Goal: Task Accomplishment & Management: Manage account settings

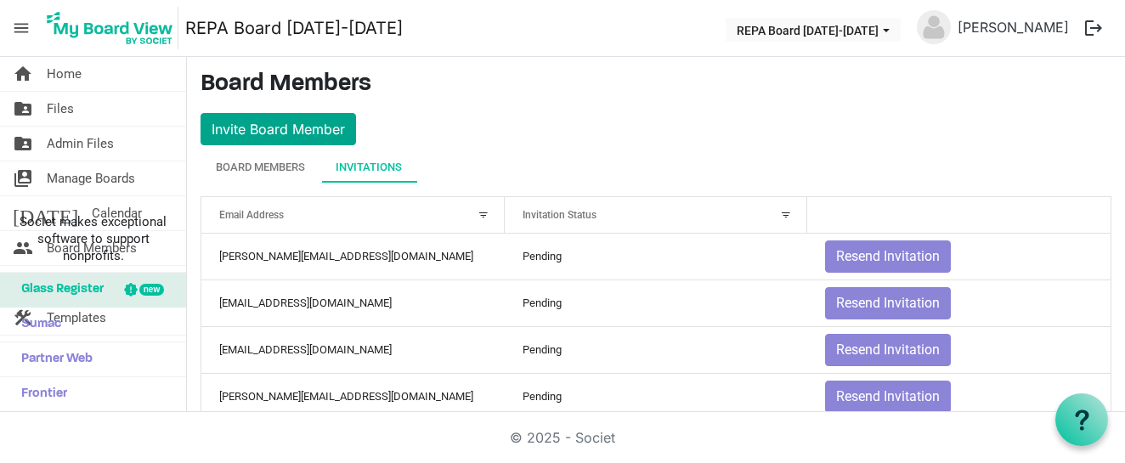
click at [313, 132] on button "Invite Board Member" at bounding box center [279, 129] width 156 height 32
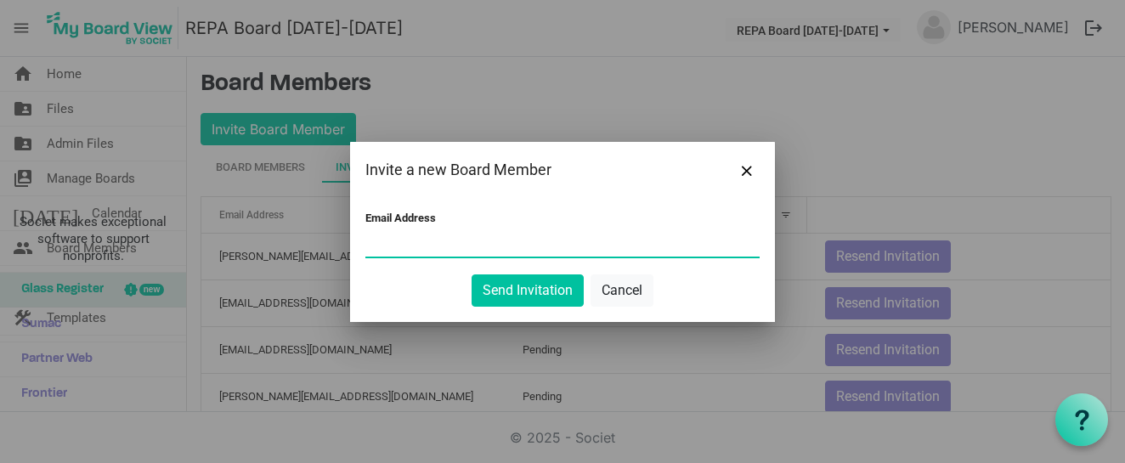
paste input "[PERSON_NAME][EMAIL_ADDRESS][DOMAIN_NAME]"
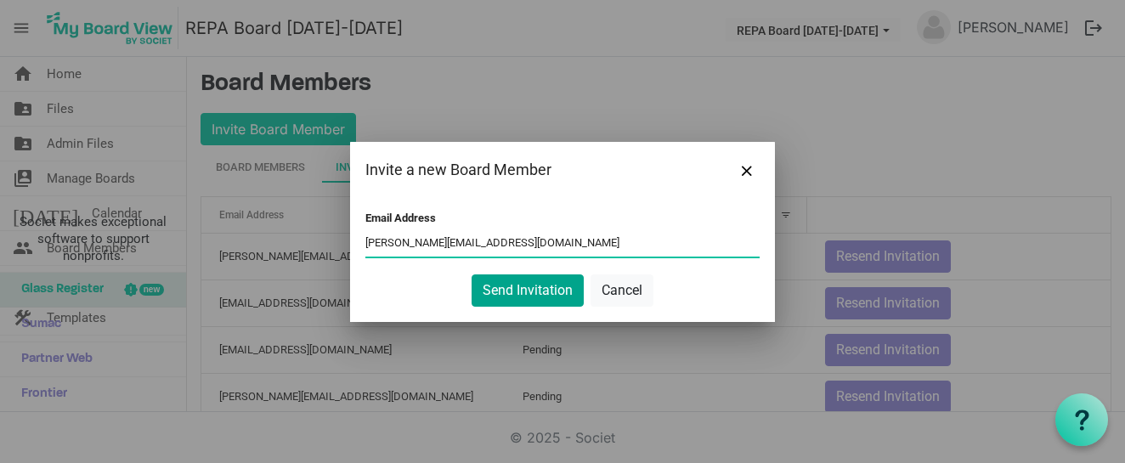
type input "jeremy@jeremybrandrick.com"
click at [507, 296] on button "Send Invitation" at bounding box center [528, 291] width 112 height 32
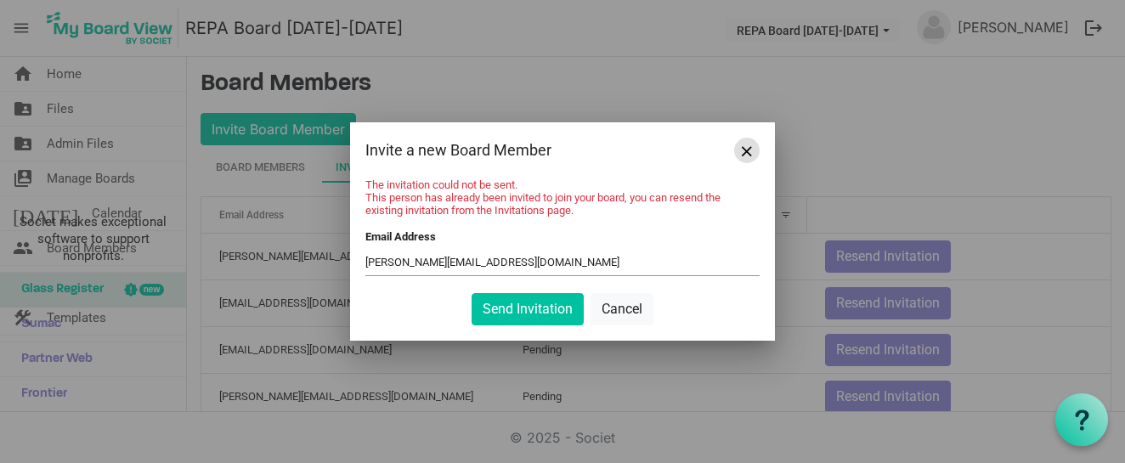
click at [743, 158] on button "Close" at bounding box center [747, 151] width 26 height 26
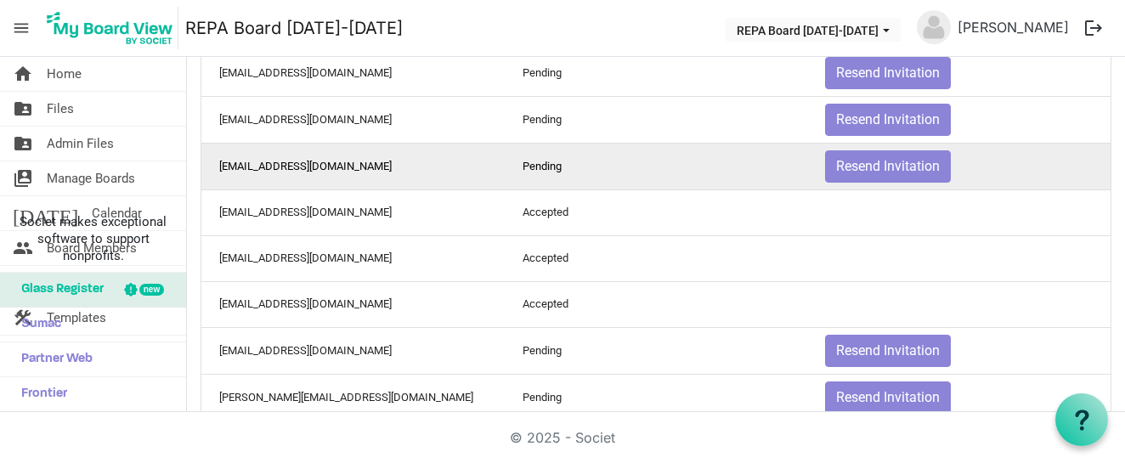
scroll to position [496, 0]
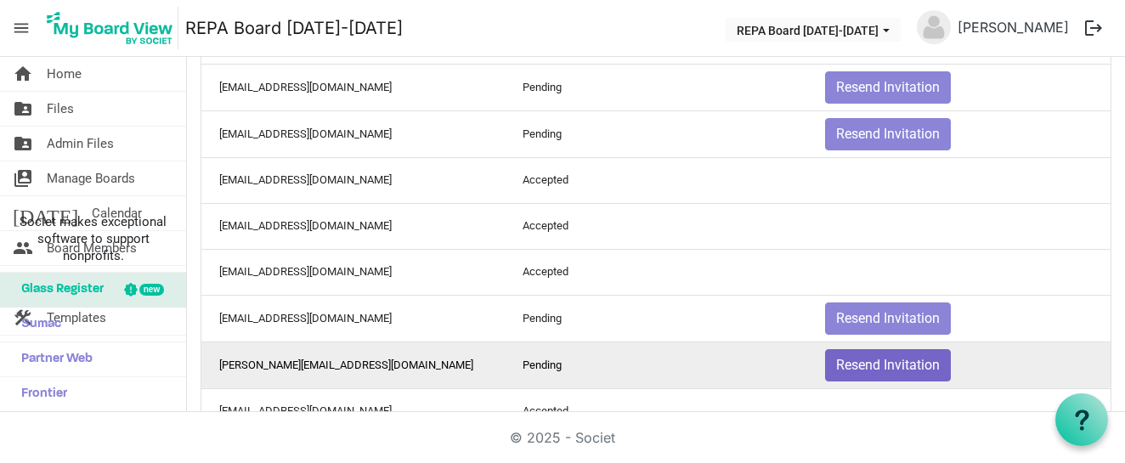
click at [861, 368] on button "Resend Invitation" at bounding box center [888, 365] width 126 height 32
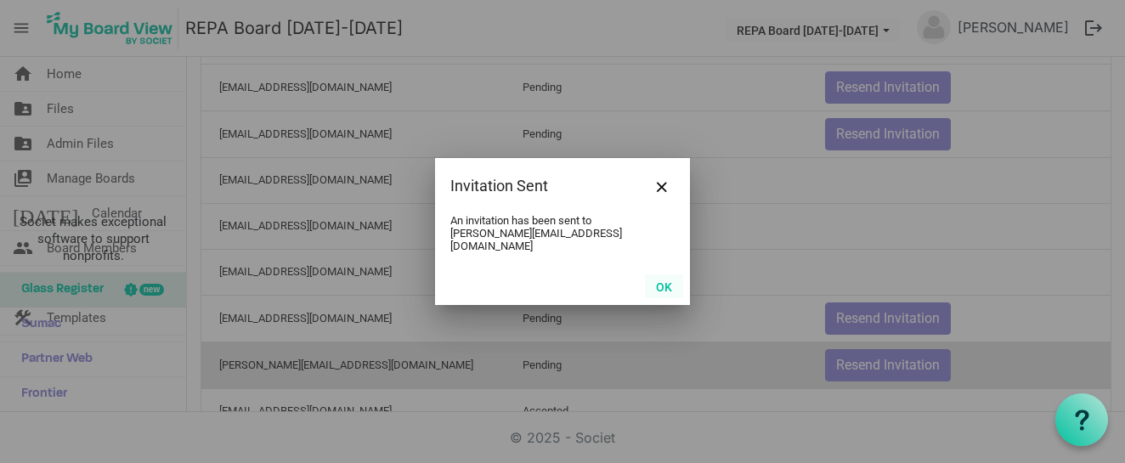
click at [657, 281] on button "OK" at bounding box center [664, 287] width 38 height 24
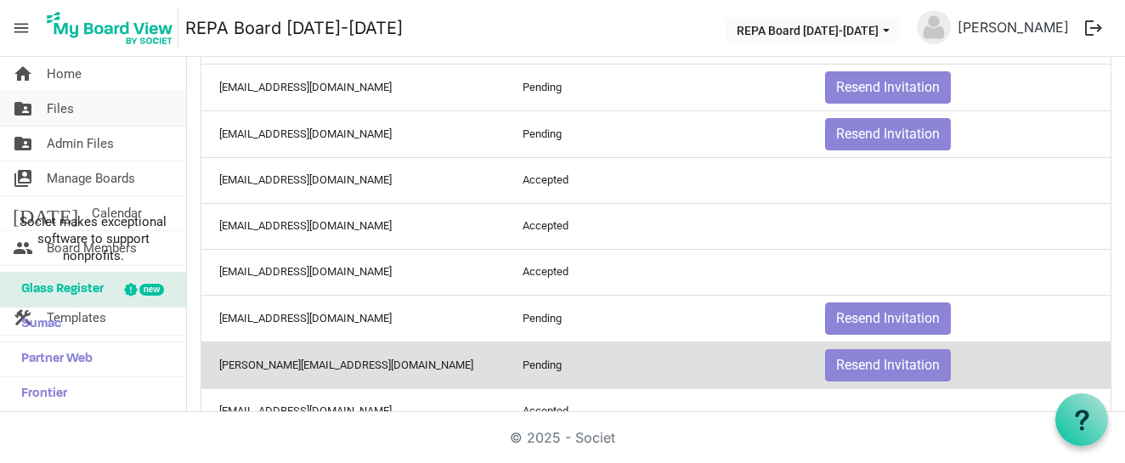
click at [82, 105] on link "folder_shared Files" at bounding box center [93, 109] width 186 height 34
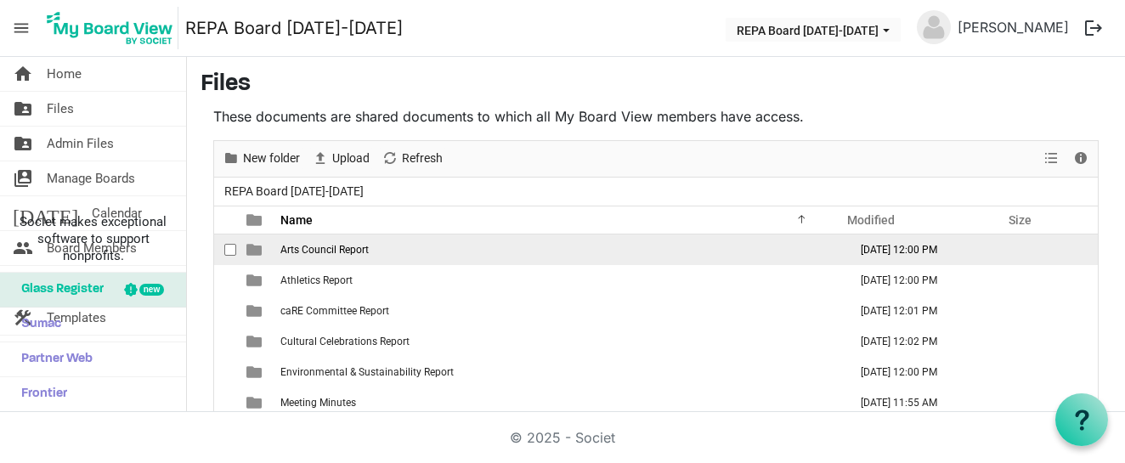
scroll to position [12, 0]
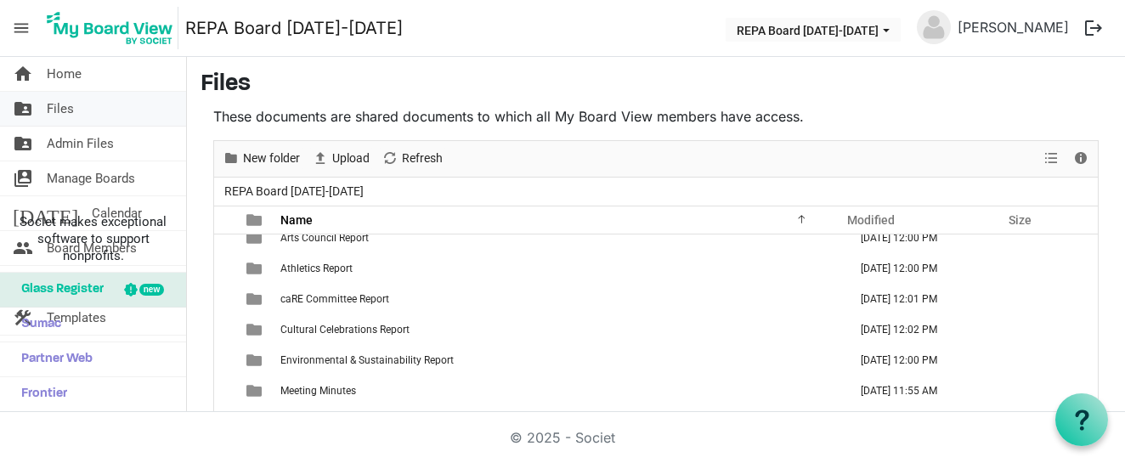
click at [71, 100] on span "Files" at bounding box center [60, 109] width 27 height 34
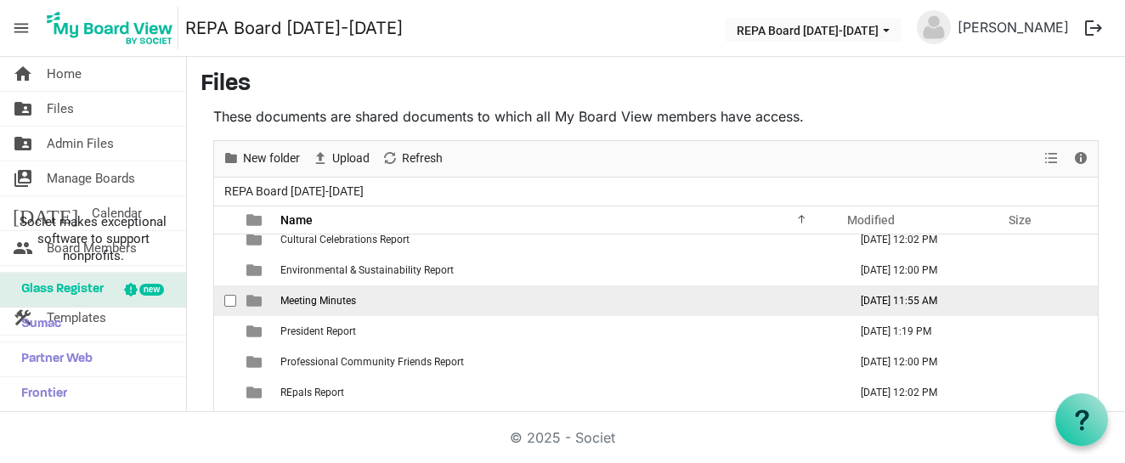
scroll to position [102, 0]
click at [253, 301] on span "is template cell column header type" at bounding box center [254, 300] width 15 height 15
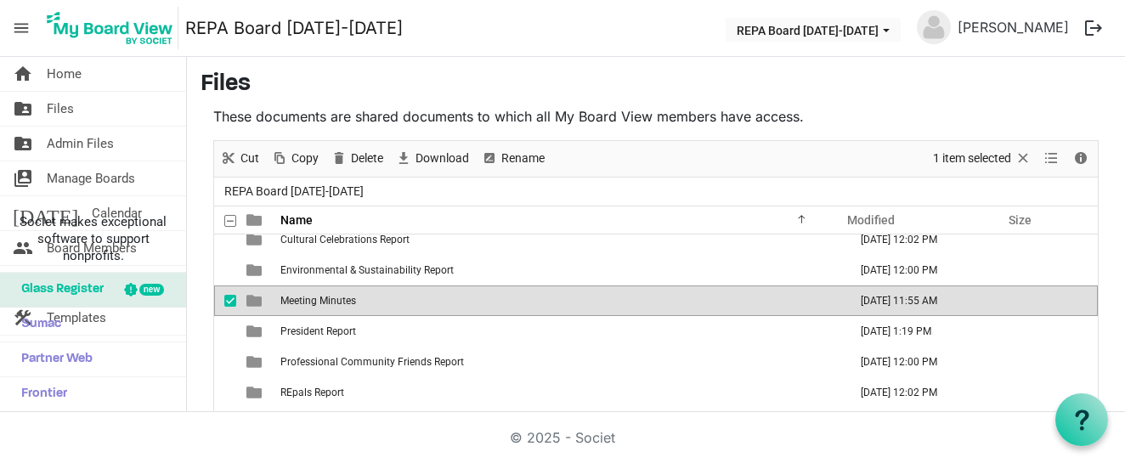
click at [253, 301] on span "is template cell column header type" at bounding box center [254, 300] width 15 height 15
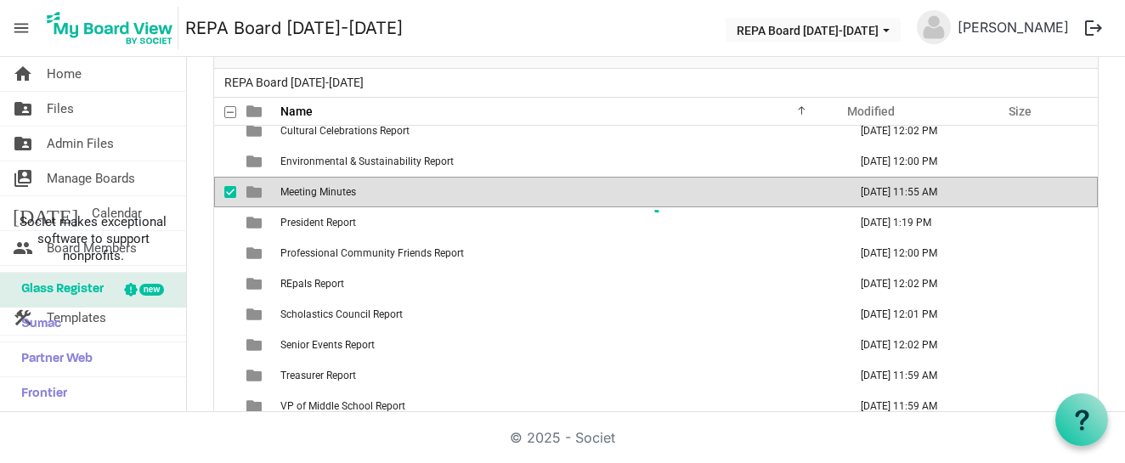
scroll to position [0, 0]
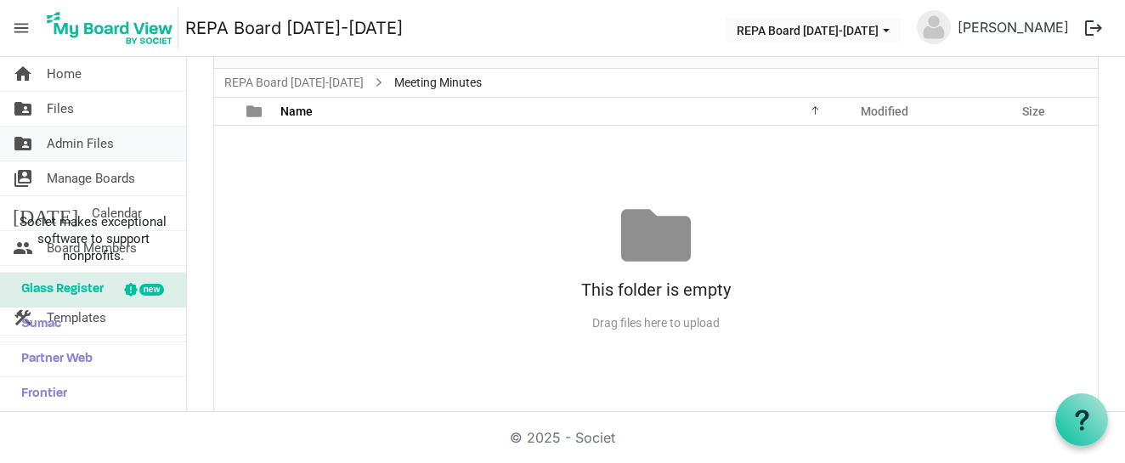
click at [109, 133] on span "Admin Files" at bounding box center [80, 144] width 67 height 34
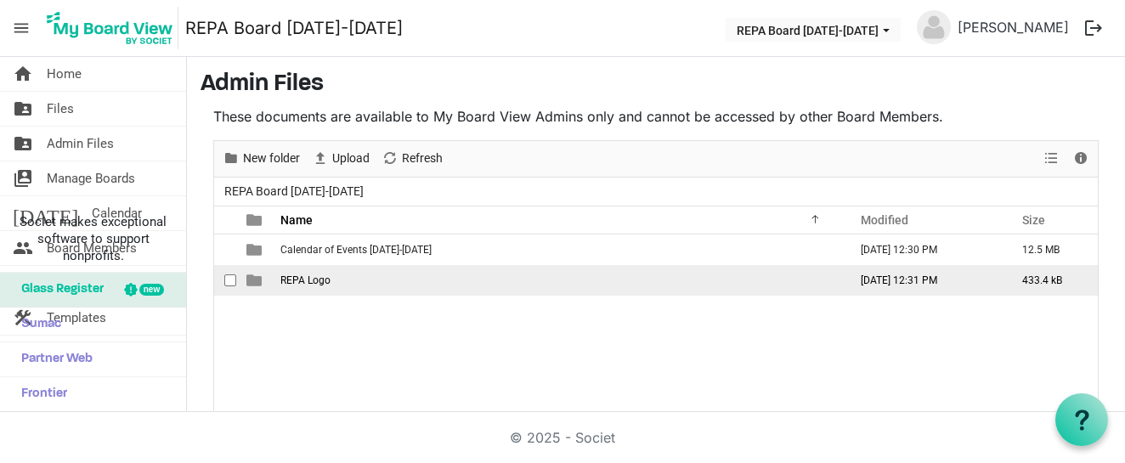
click at [255, 284] on span "is template cell column header type" at bounding box center [254, 280] width 15 height 15
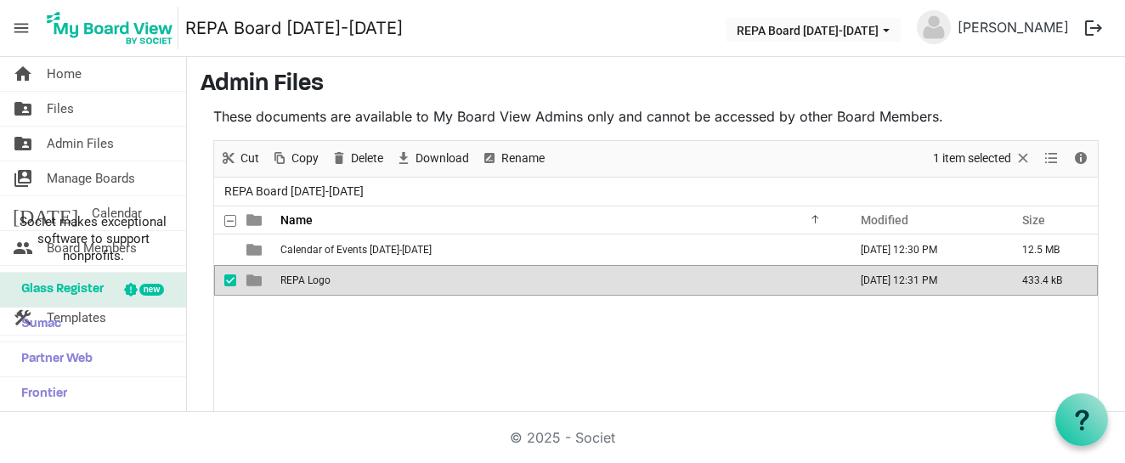
click at [255, 284] on span "is template cell column header type" at bounding box center [254, 280] width 15 height 15
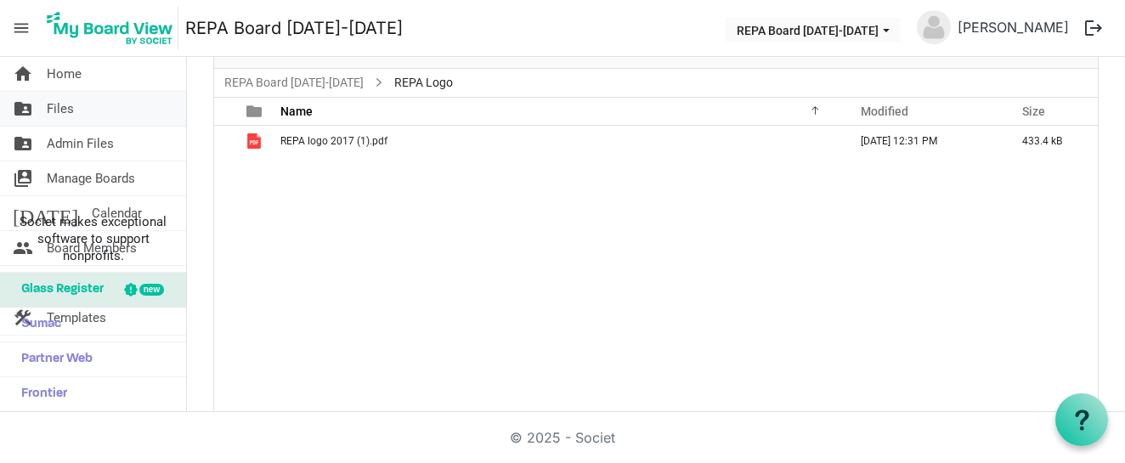
click at [96, 109] on link "folder_shared Files" at bounding box center [93, 109] width 186 height 34
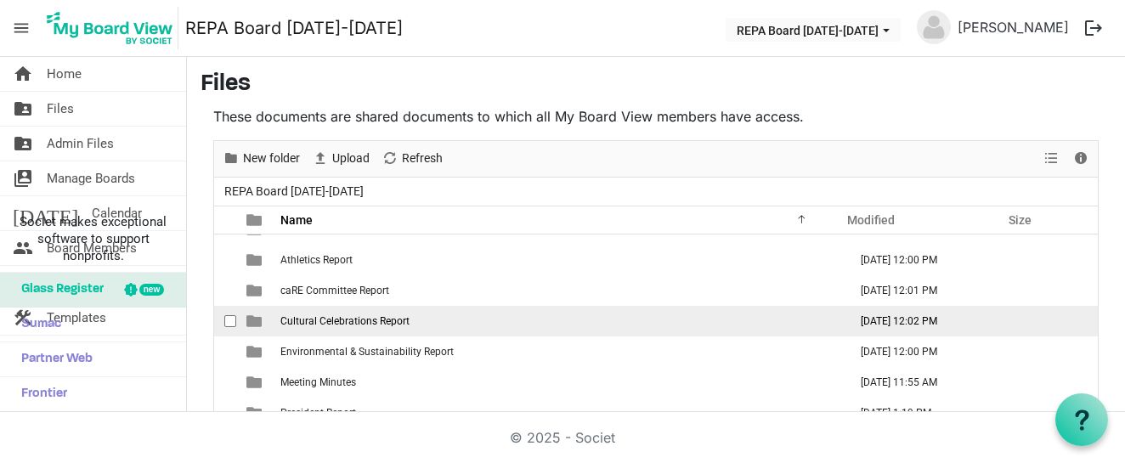
scroll to position [26, 0]
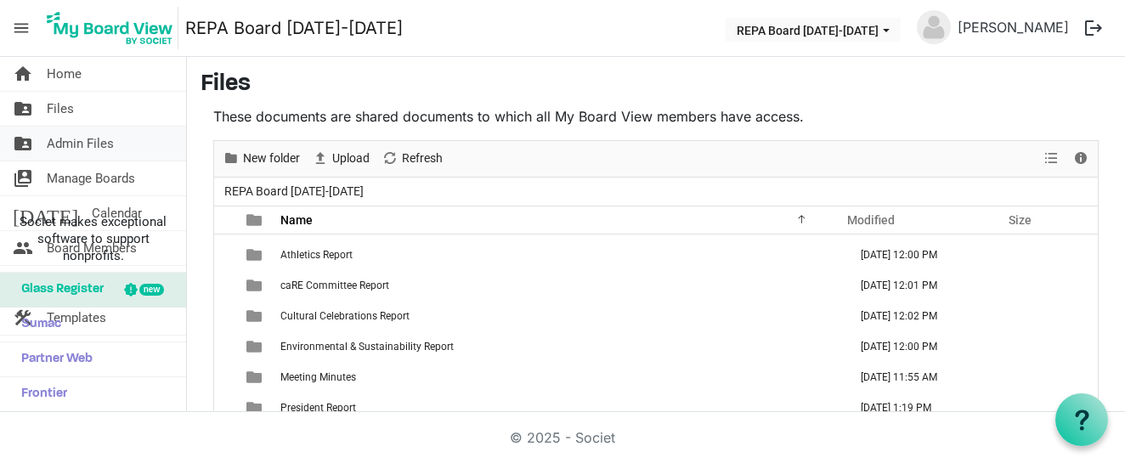
click at [111, 139] on span "Admin Files" at bounding box center [80, 144] width 67 height 34
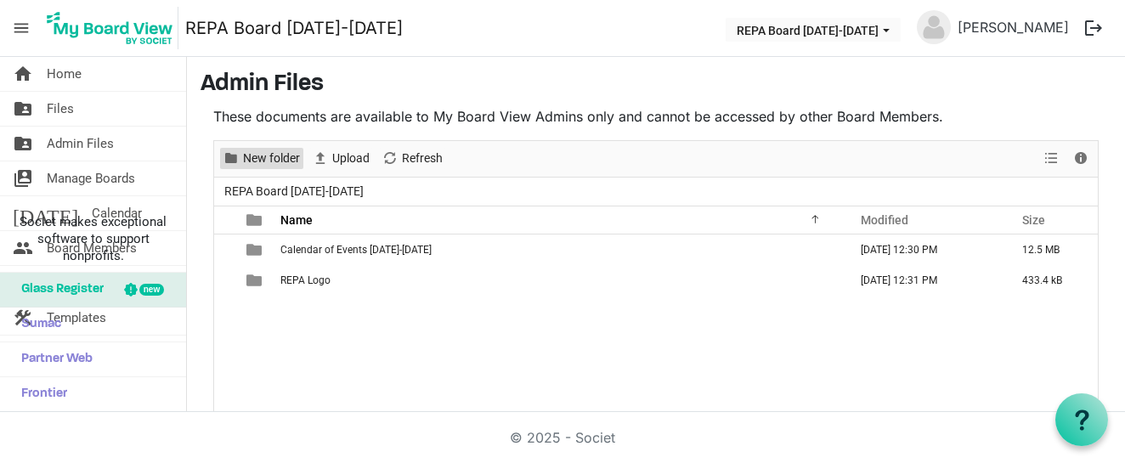
click at [269, 153] on span "New folder" at bounding box center [271, 158] width 60 height 21
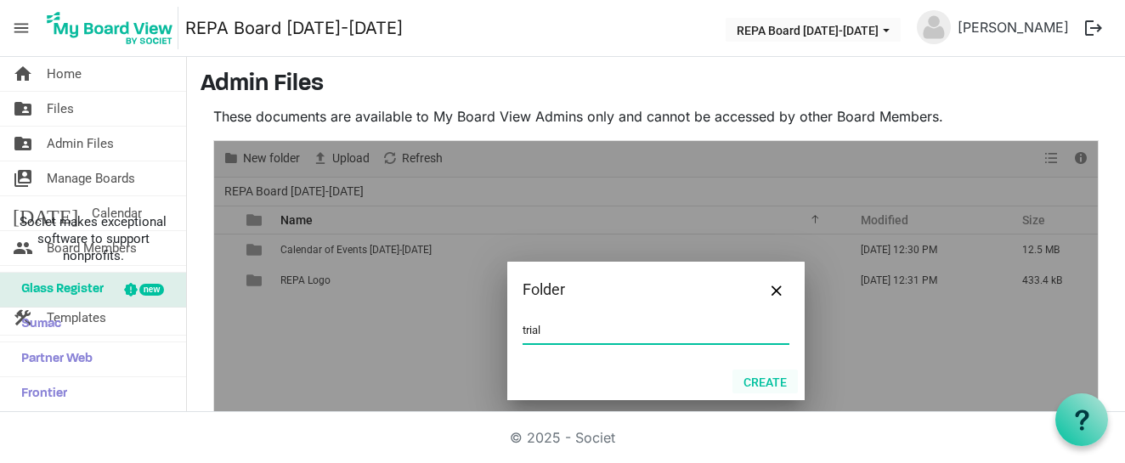
type input "trial"
click at [774, 383] on button "Create" at bounding box center [765, 382] width 65 height 24
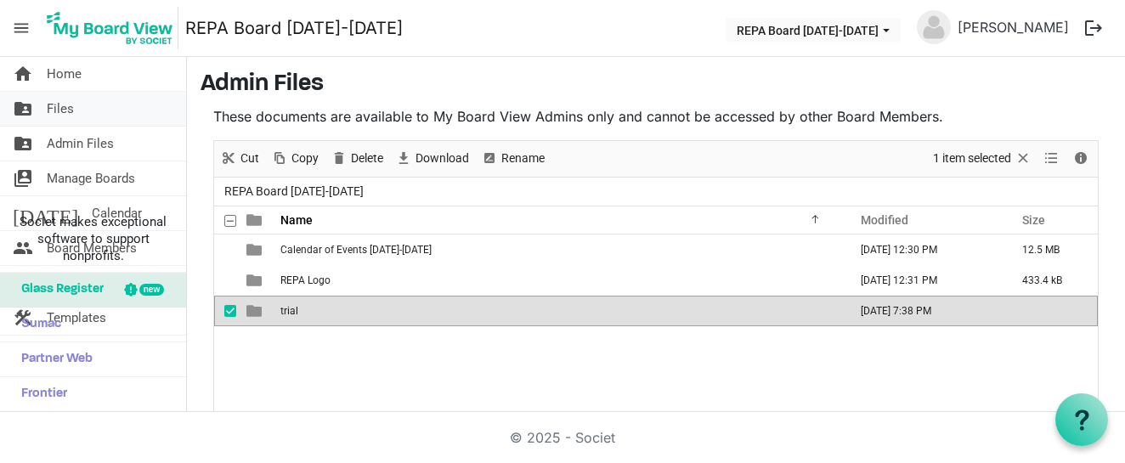
click at [63, 106] on span "Files" at bounding box center [60, 109] width 27 height 34
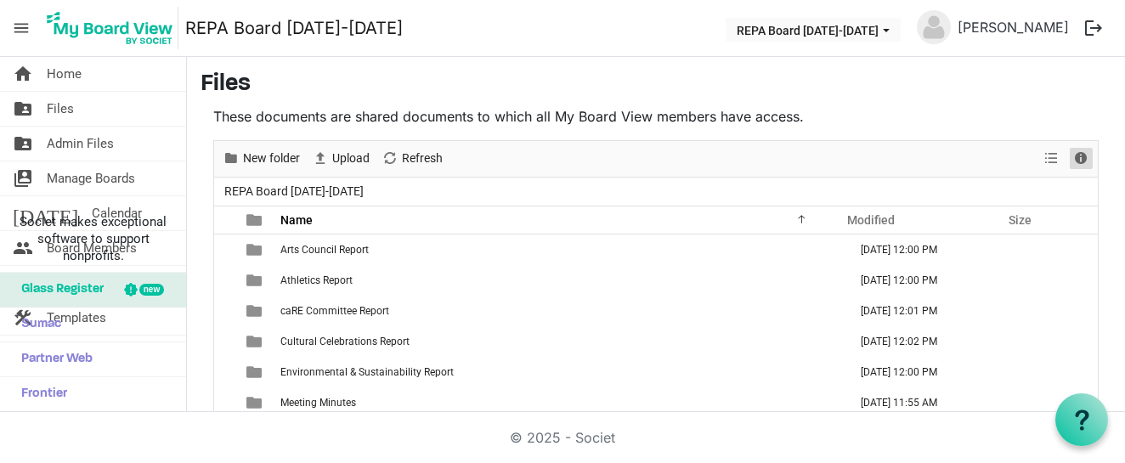
click at [1081, 157] on span "Details" at bounding box center [1081, 158] width 20 height 21
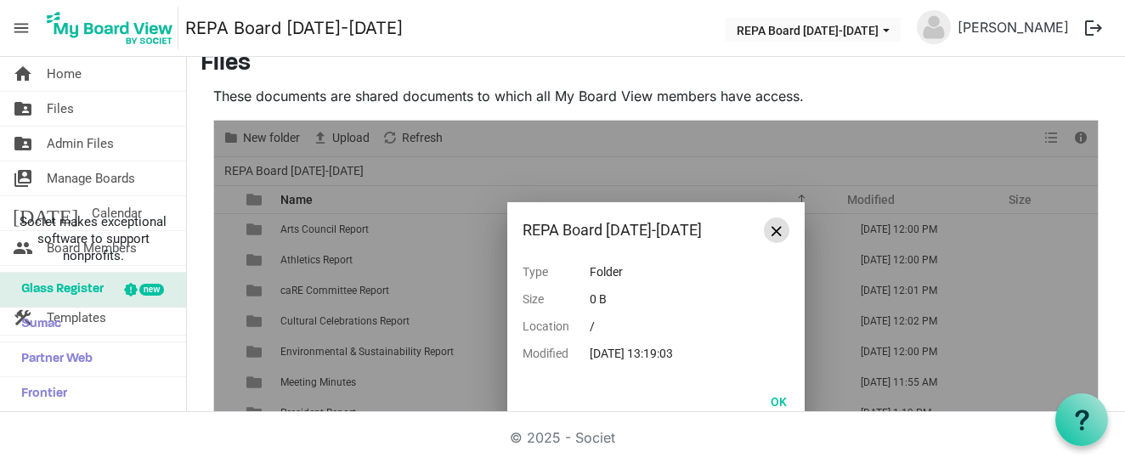
click at [787, 235] on button "Close" at bounding box center [777, 231] width 26 height 26
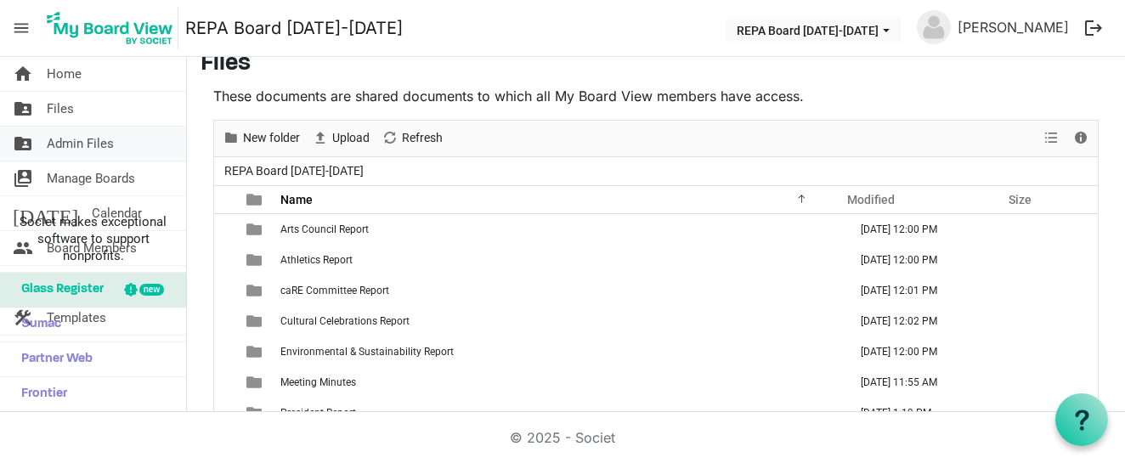
click at [103, 150] on span "Admin Files" at bounding box center [80, 144] width 67 height 34
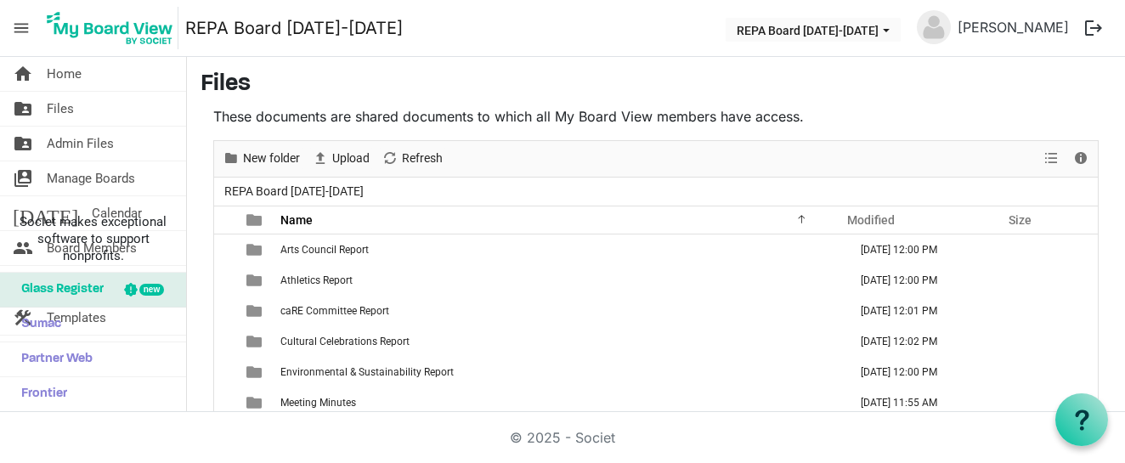
click at [454, 76] on h3 "Files" at bounding box center [656, 85] width 911 height 29
click at [1034, 29] on link "[PERSON_NAME]" at bounding box center [1013, 27] width 125 height 34
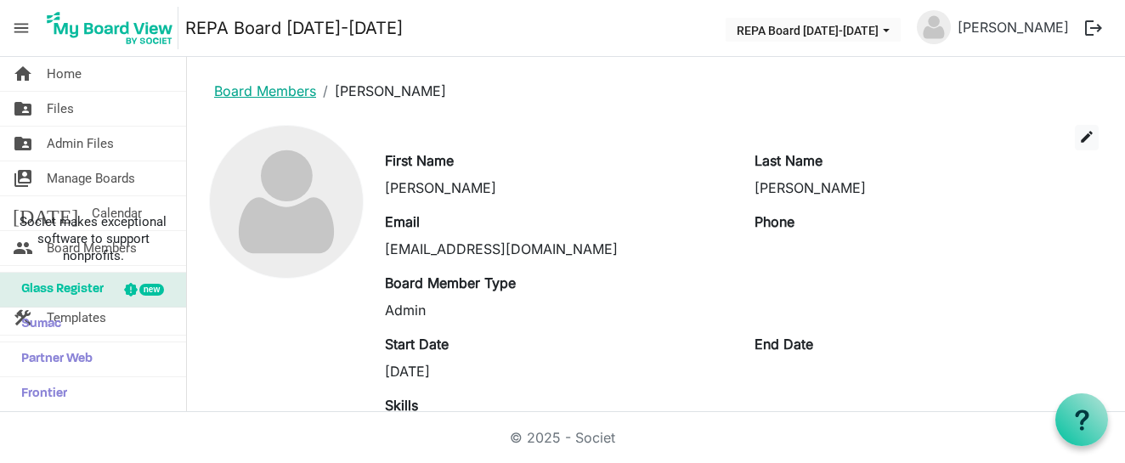
click at [276, 88] on link "Board Members" at bounding box center [265, 90] width 102 height 17
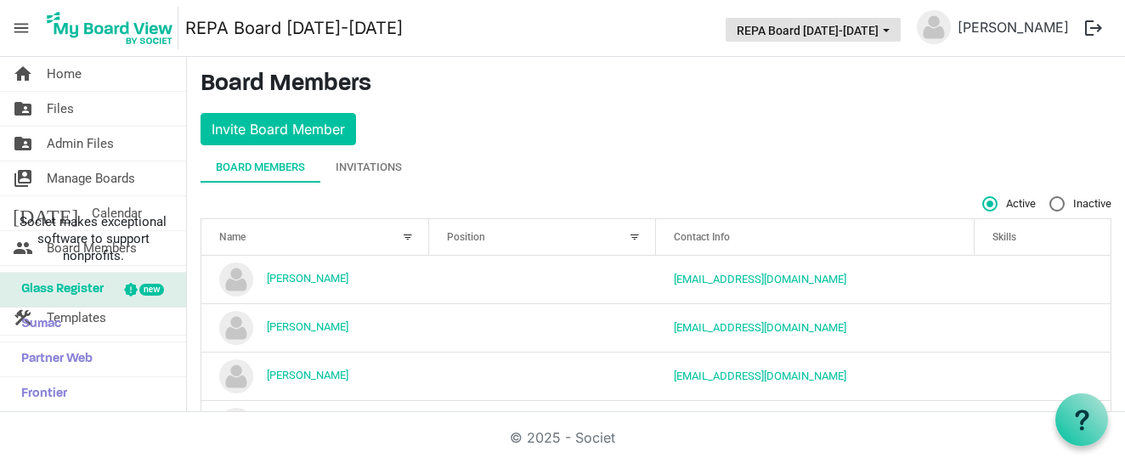
click at [840, 38] on button "REPA Board [DATE]-[DATE]" at bounding box center [813, 30] width 175 height 24
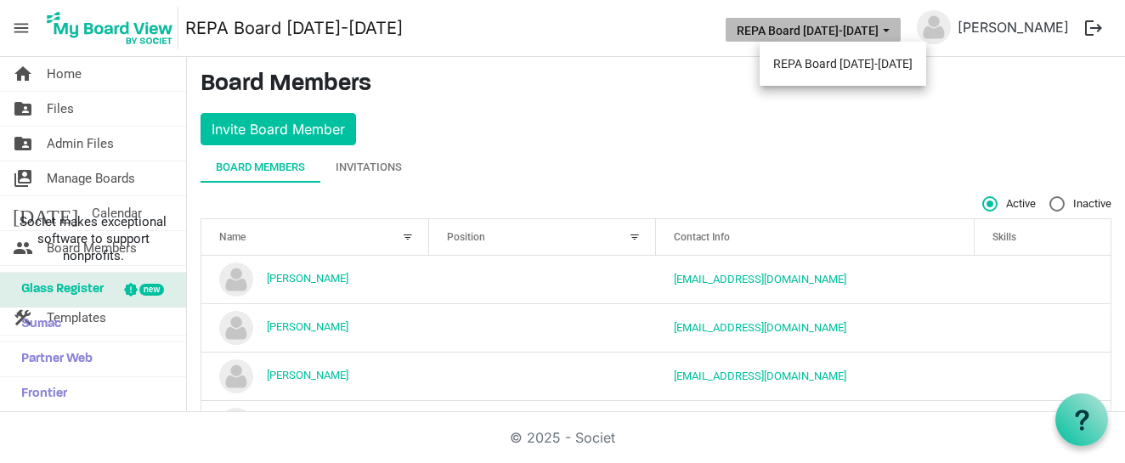
click at [589, 140] on main "Board Members Invite Board Member Board Members Invitations Active Inactive Nam…" at bounding box center [656, 339] width 938 height 565
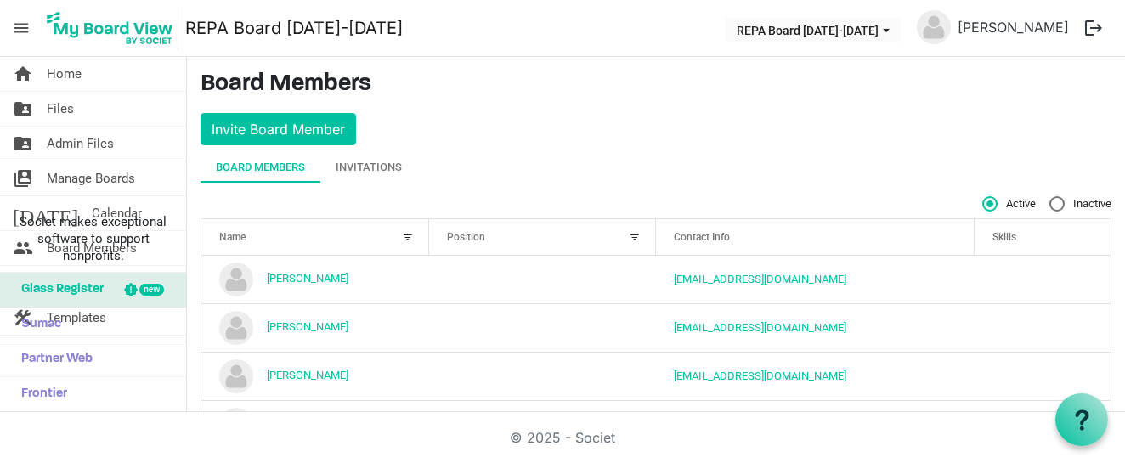
click at [564, 229] on div "Position" at bounding box center [533, 236] width 185 height 25
click at [626, 239] on div at bounding box center [635, 237] width 19 height 19
click at [616, 235] on div at bounding box center [613, 234] width 9 height 9
click at [109, 140] on span "Admin Files" at bounding box center [80, 144] width 67 height 34
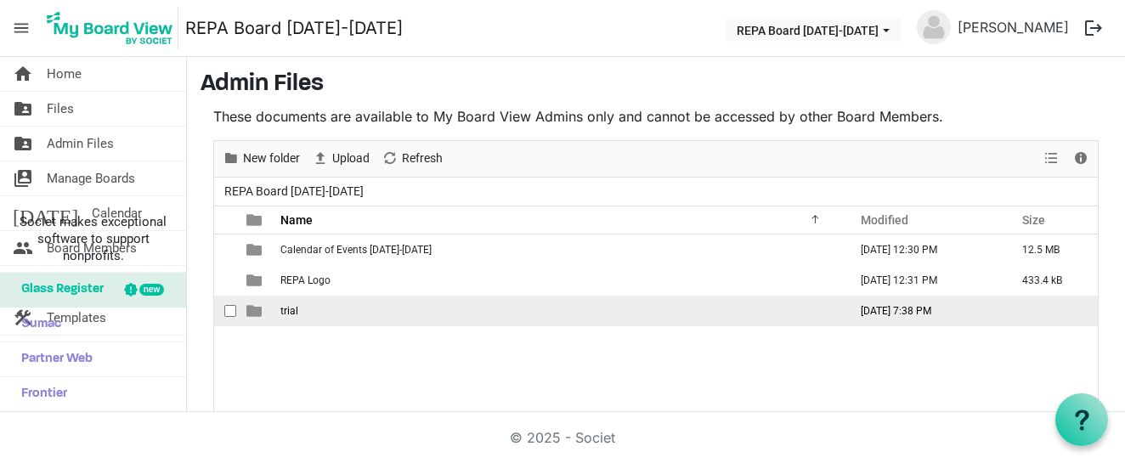
click at [226, 311] on span "checkbox" at bounding box center [230, 311] width 12 height 12
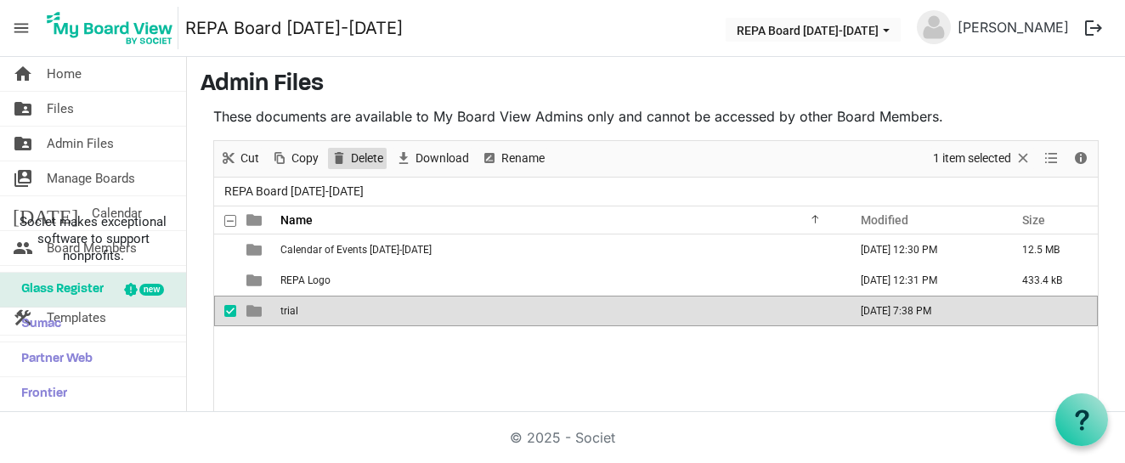
click at [369, 148] on span "Delete" at bounding box center [367, 158] width 36 height 21
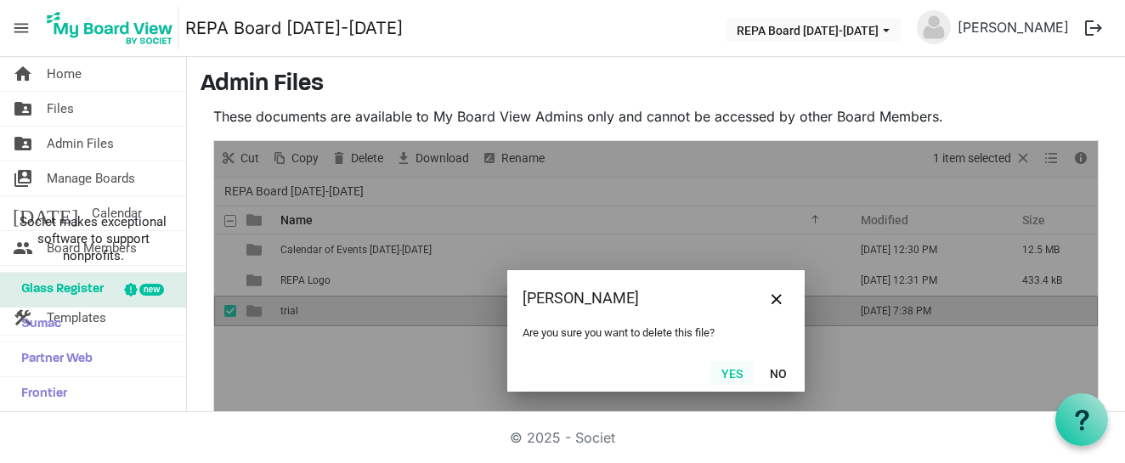
click at [734, 370] on button "Yes" at bounding box center [732, 373] width 43 height 24
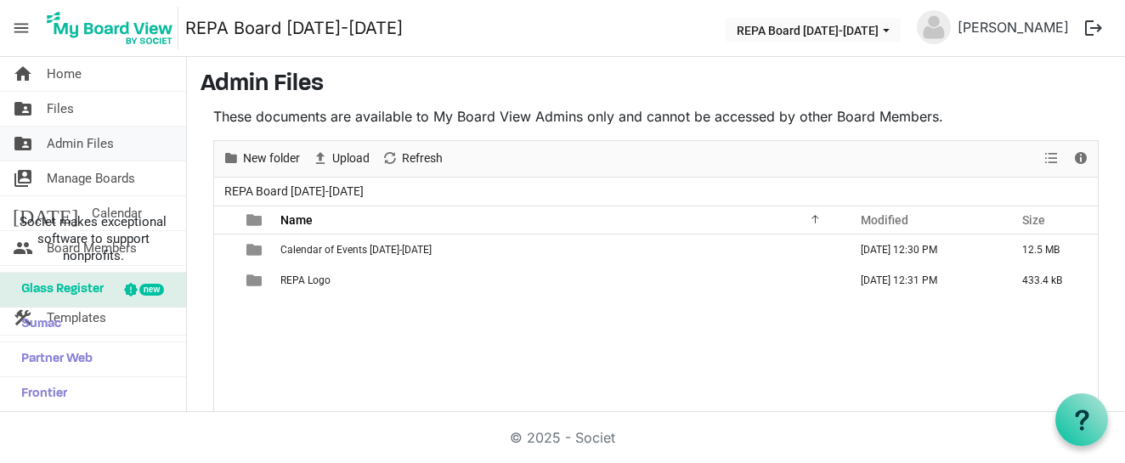
click at [74, 136] on span "Admin Files" at bounding box center [80, 144] width 67 height 34
click at [14, 26] on span "menu" at bounding box center [21, 28] width 32 height 32
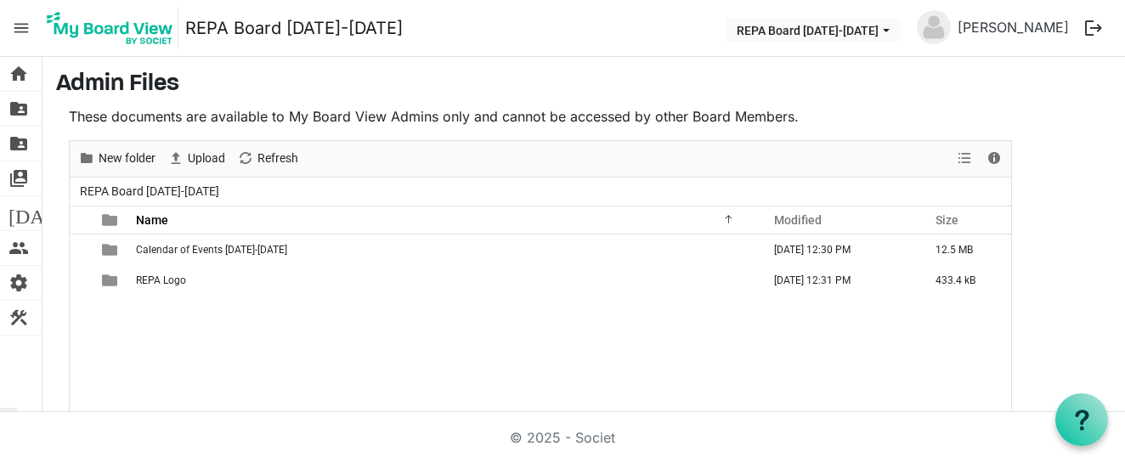
click at [26, 32] on span "menu" at bounding box center [21, 28] width 32 height 32
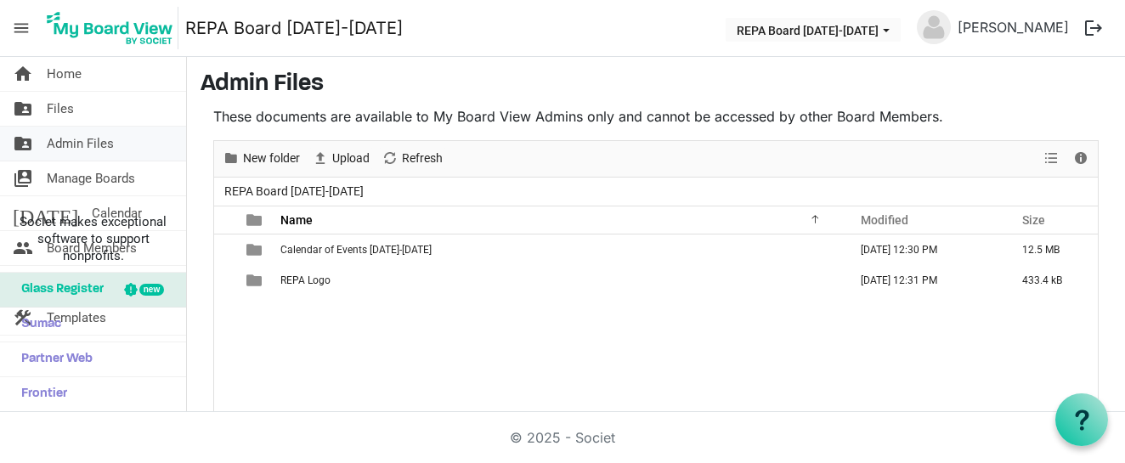
click at [86, 149] on span "Admin Files" at bounding box center [80, 144] width 67 height 34
click at [74, 69] on span "Home" at bounding box center [64, 74] width 35 height 34
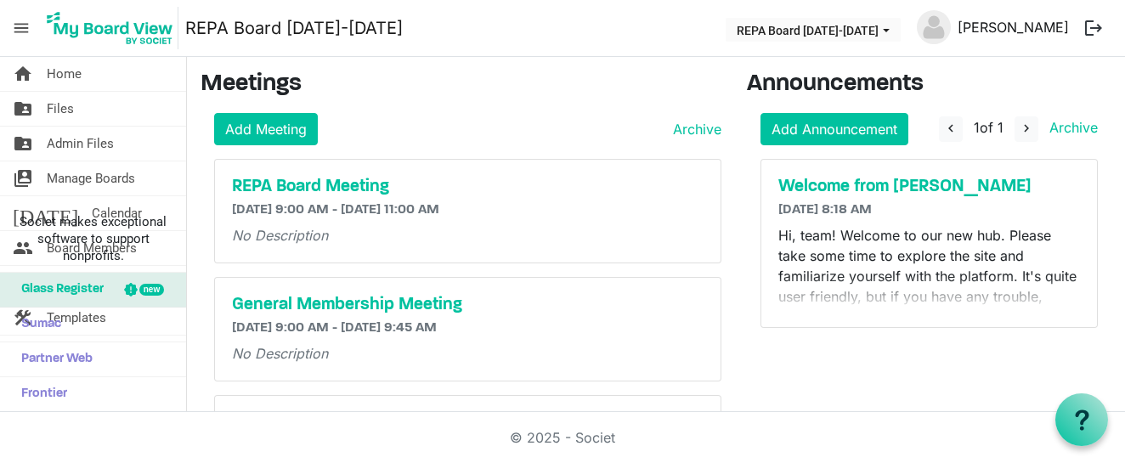
click at [1019, 26] on link "[PERSON_NAME]" at bounding box center [1013, 27] width 125 height 34
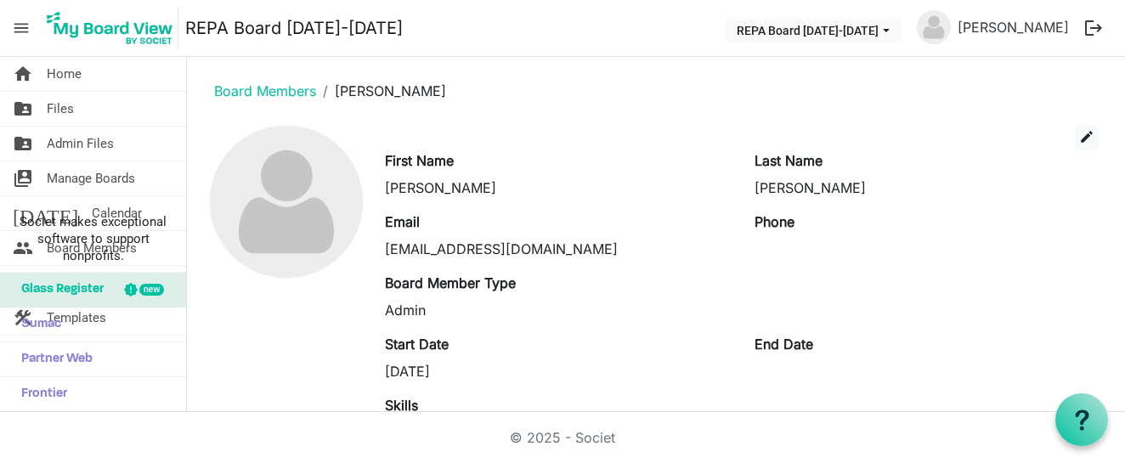
click at [30, 30] on span "menu" at bounding box center [21, 28] width 32 height 32
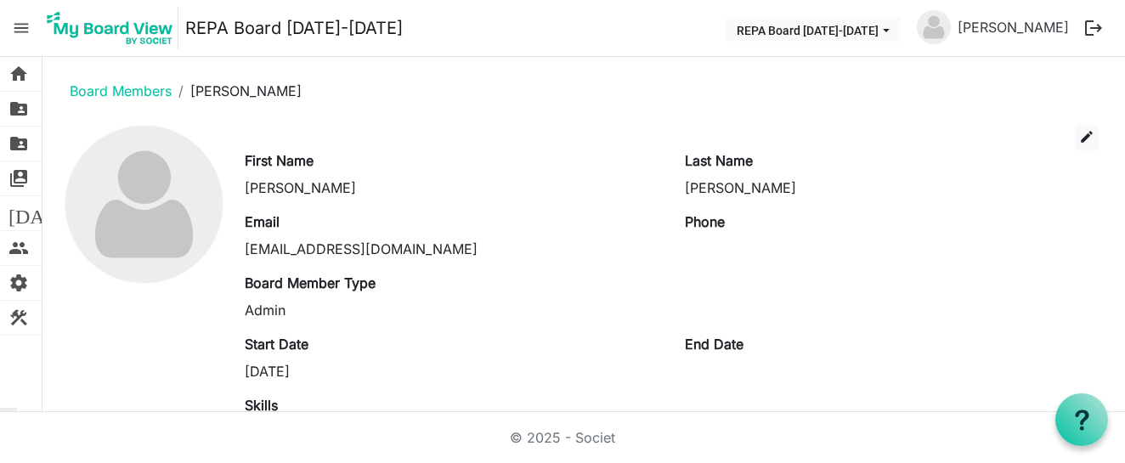
click at [100, 34] on img at bounding box center [110, 28] width 137 height 43
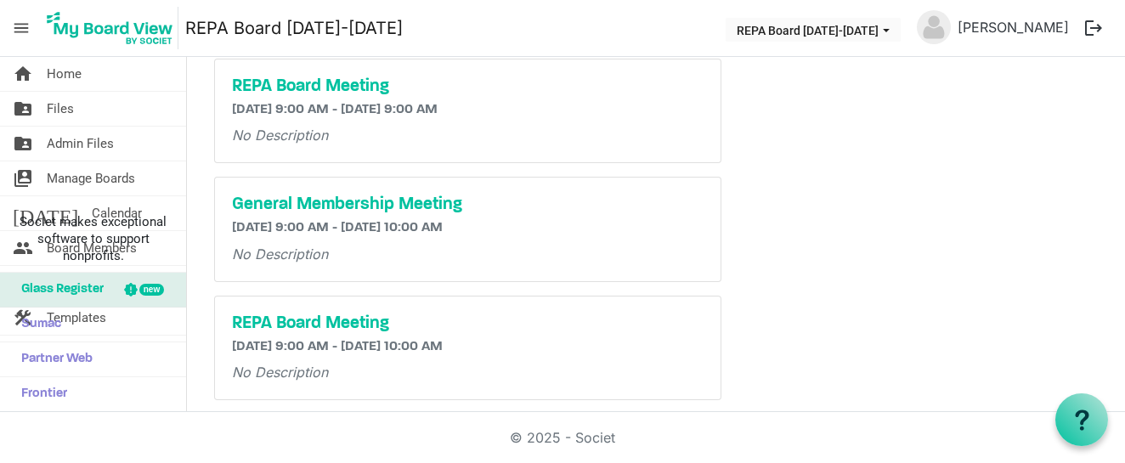
scroll to position [469, 0]
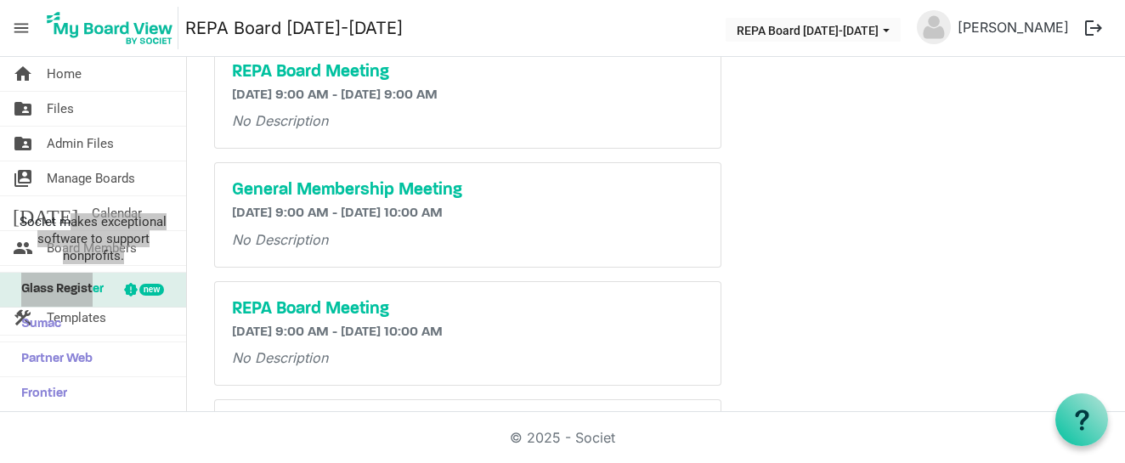
drag, startPoint x: 73, startPoint y: 226, endPoint x: 94, endPoint y: 287, distance: 64.5
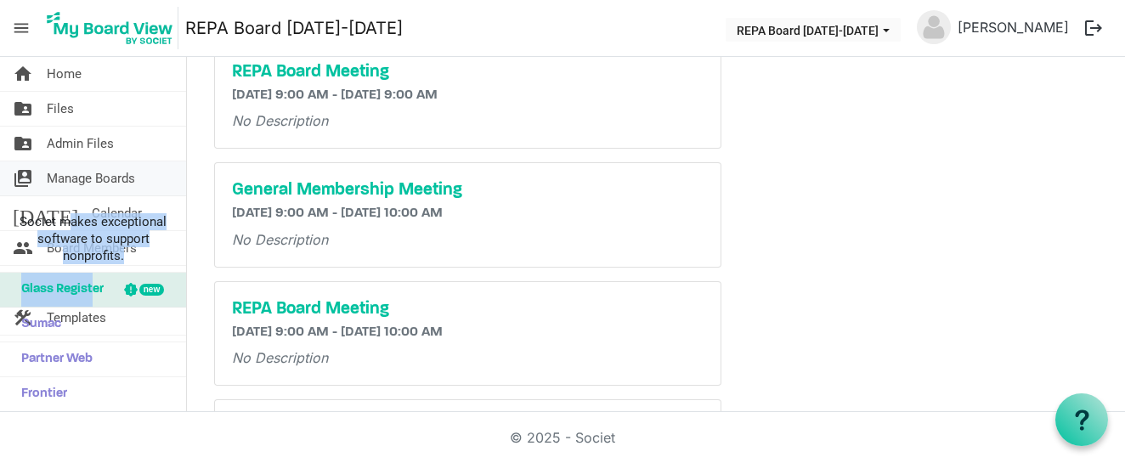
click at [184, 162] on link "switch_account Manage Boards" at bounding box center [93, 179] width 186 height 34
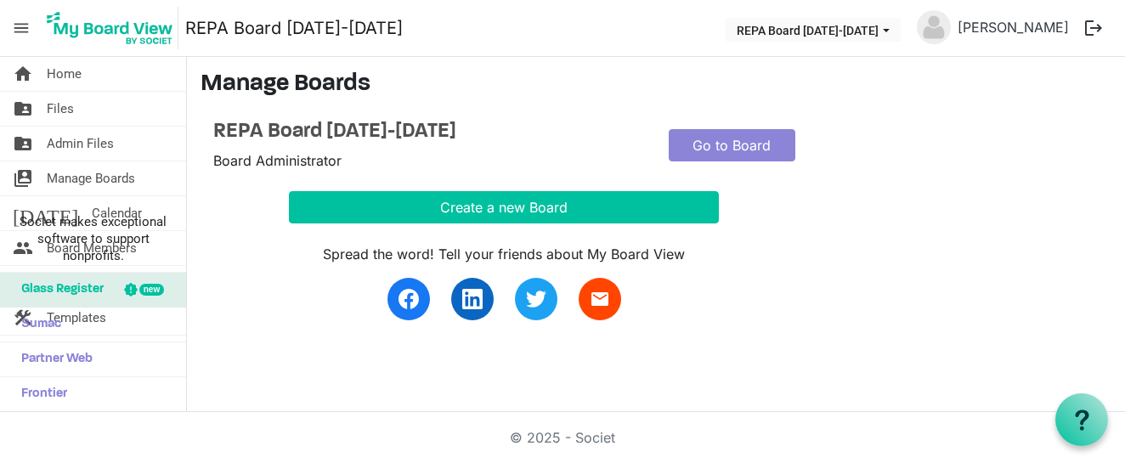
click at [24, 20] on span "menu" at bounding box center [21, 28] width 32 height 32
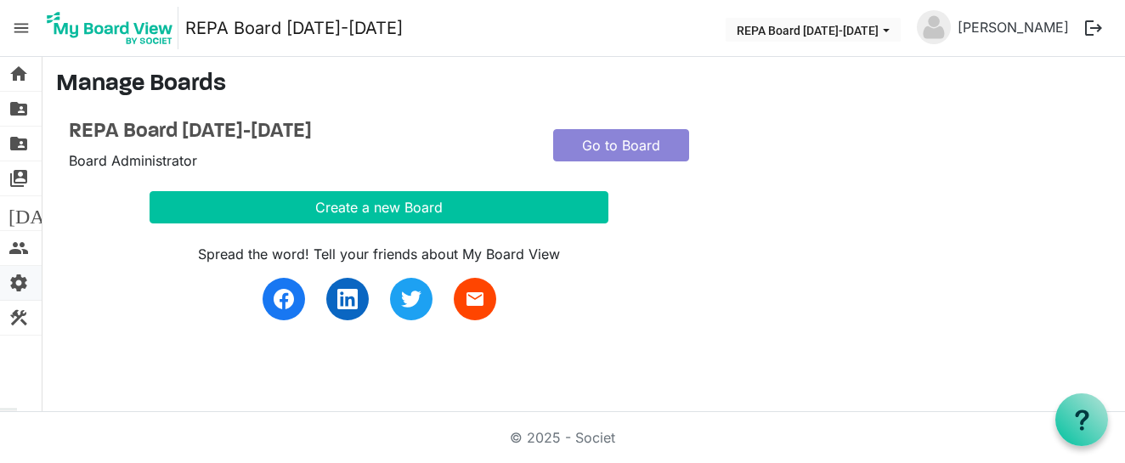
click at [21, 279] on span "settings" at bounding box center [19, 283] width 20 height 34
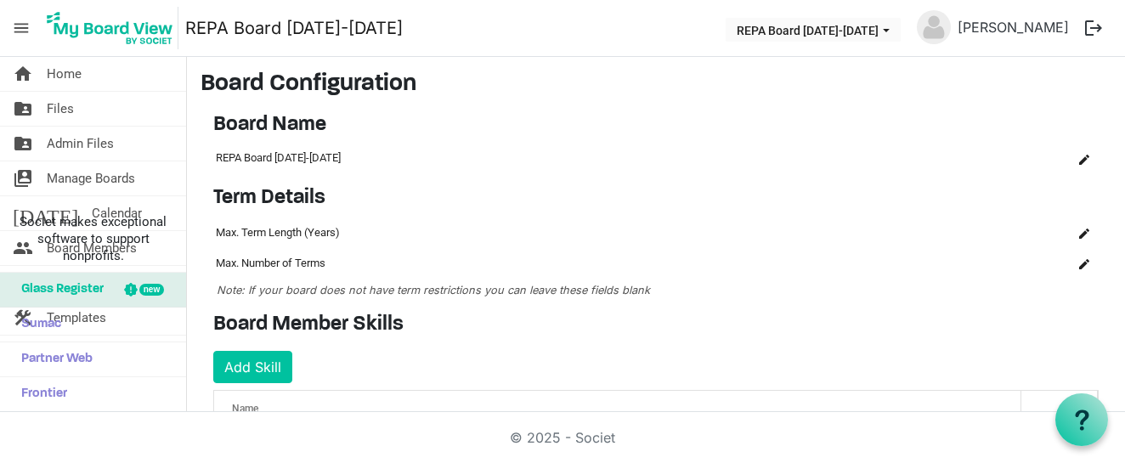
click at [18, 23] on span "menu" at bounding box center [21, 28] width 32 height 32
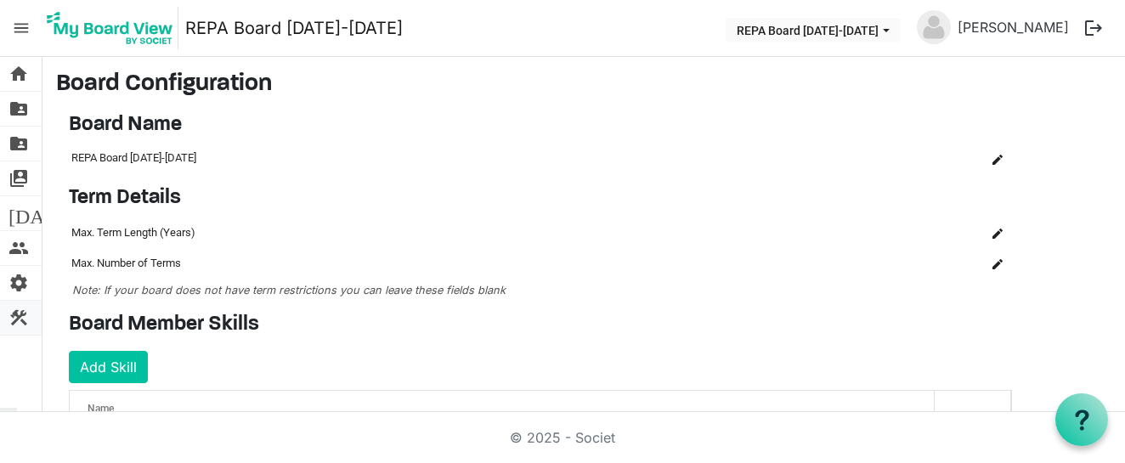
click at [14, 313] on span "construction" at bounding box center [19, 318] width 20 height 34
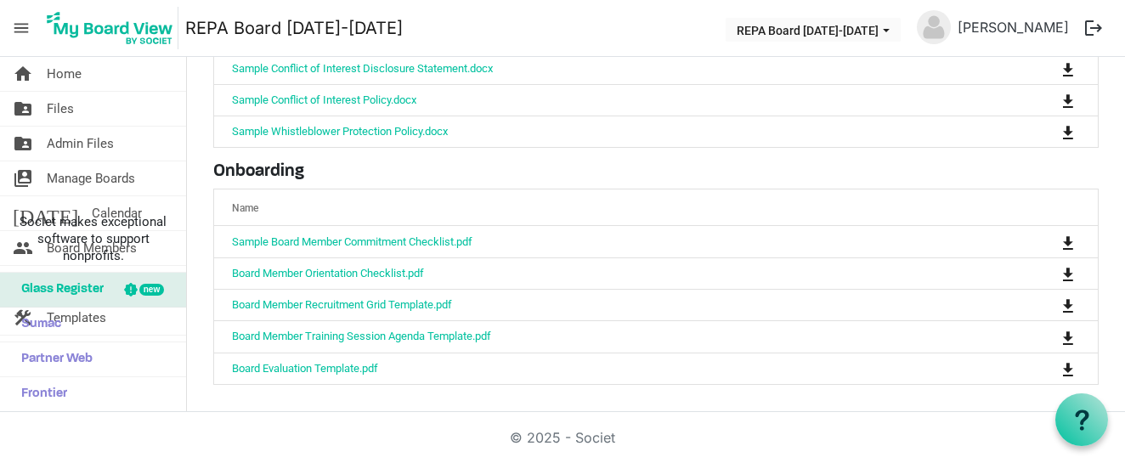
click at [18, 26] on span "menu" at bounding box center [21, 28] width 32 height 32
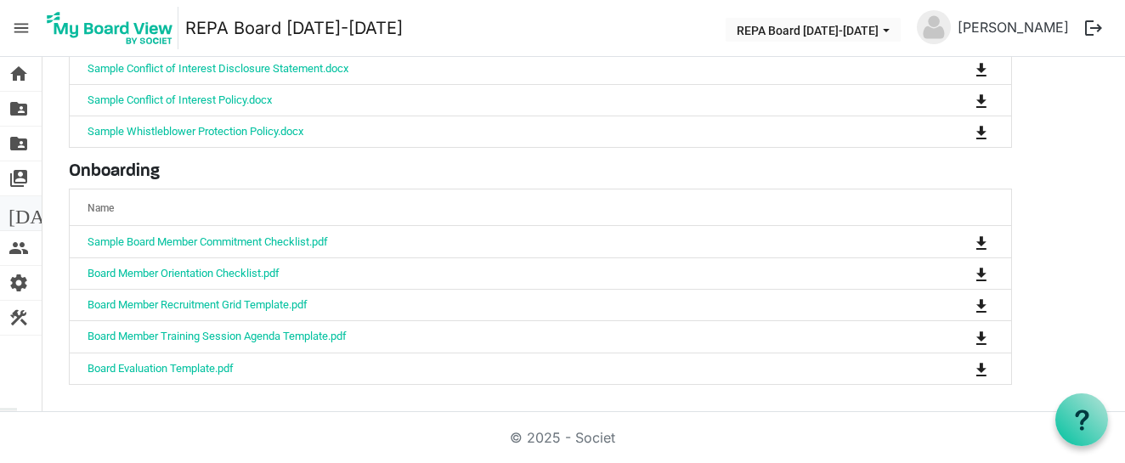
click at [15, 213] on span "[DATE]" at bounding box center [41, 213] width 65 height 34
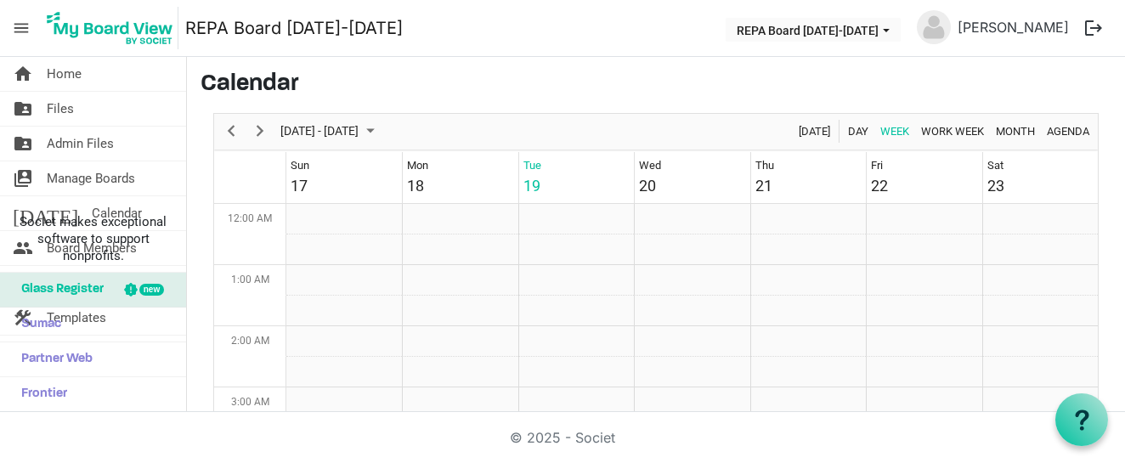
scroll to position [551, 0]
click at [21, 27] on span "menu" at bounding box center [21, 28] width 32 height 32
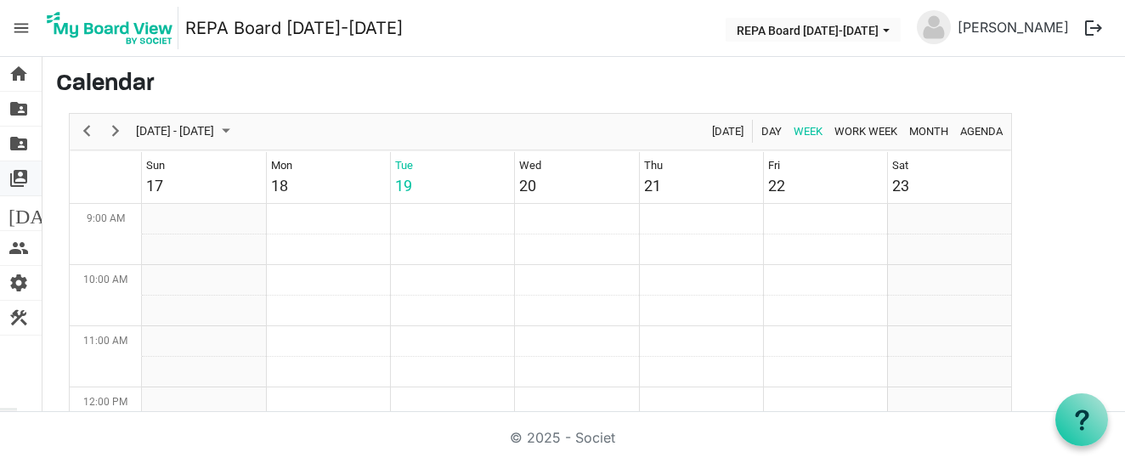
click at [22, 173] on span "switch_account" at bounding box center [19, 179] width 20 height 34
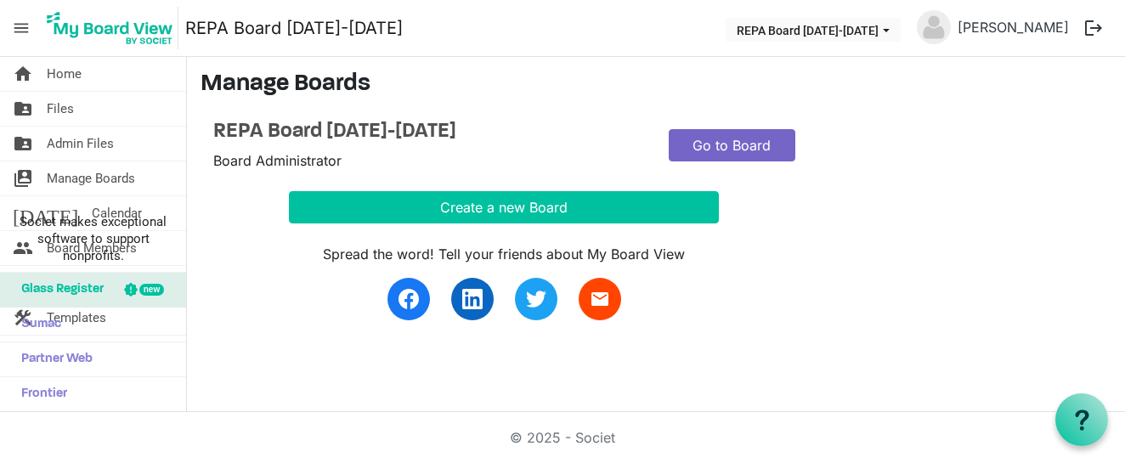
click at [694, 141] on link "Go to Board" at bounding box center [732, 145] width 127 height 32
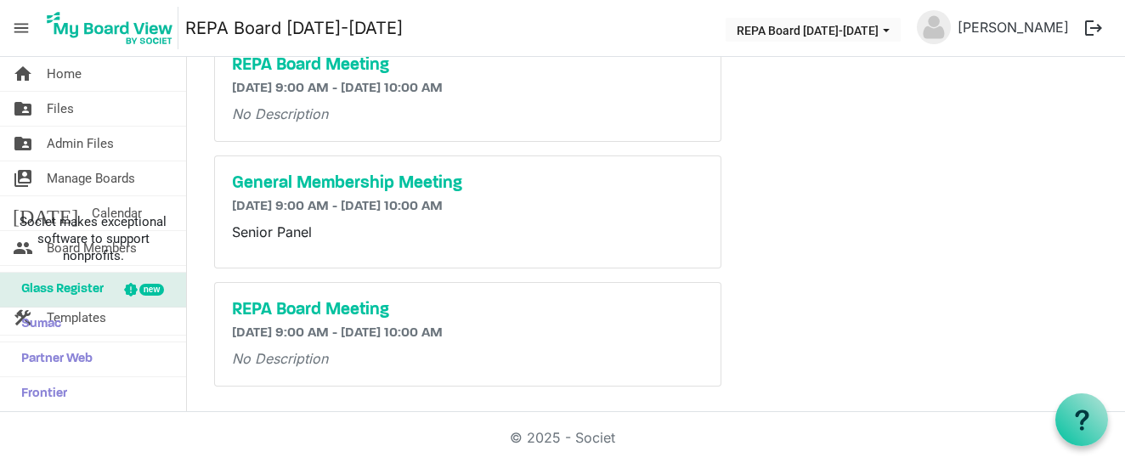
click at [951, 33] on img at bounding box center [934, 27] width 34 height 34
click at [1005, 28] on link "Ellie Rodriguez" at bounding box center [1013, 27] width 125 height 34
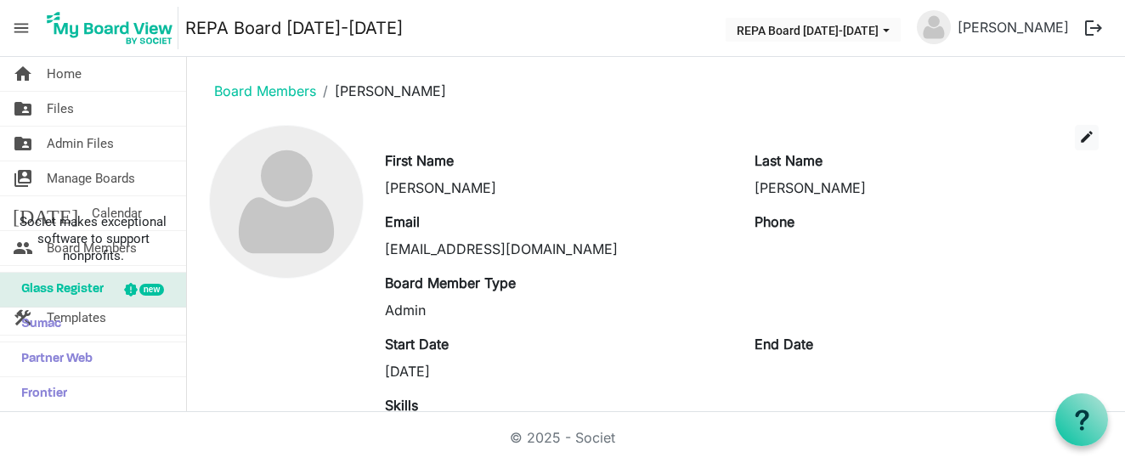
click at [1100, 24] on button "logout" at bounding box center [1094, 28] width 36 height 36
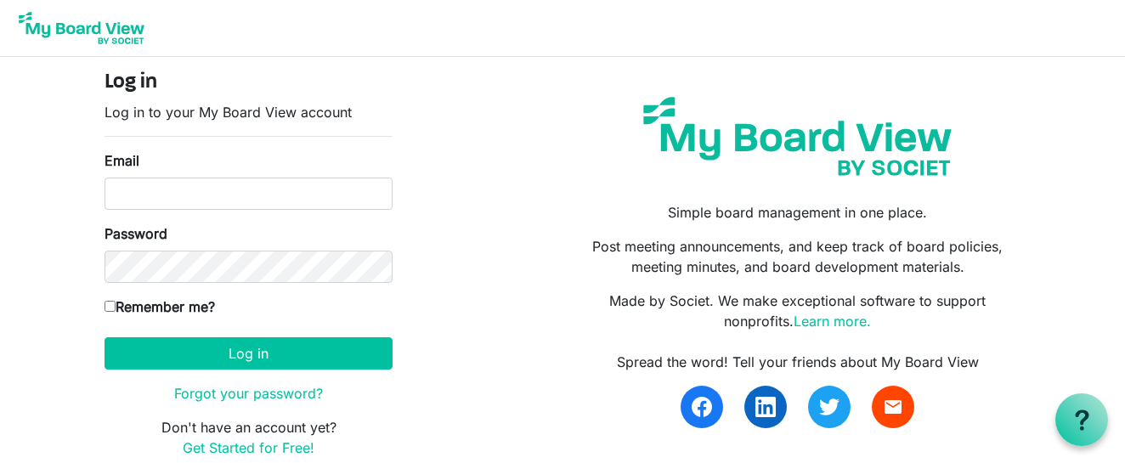
click at [111, 27] on img at bounding box center [82, 28] width 136 height 43
type input "[EMAIL_ADDRESS][DOMAIN_NAME]"
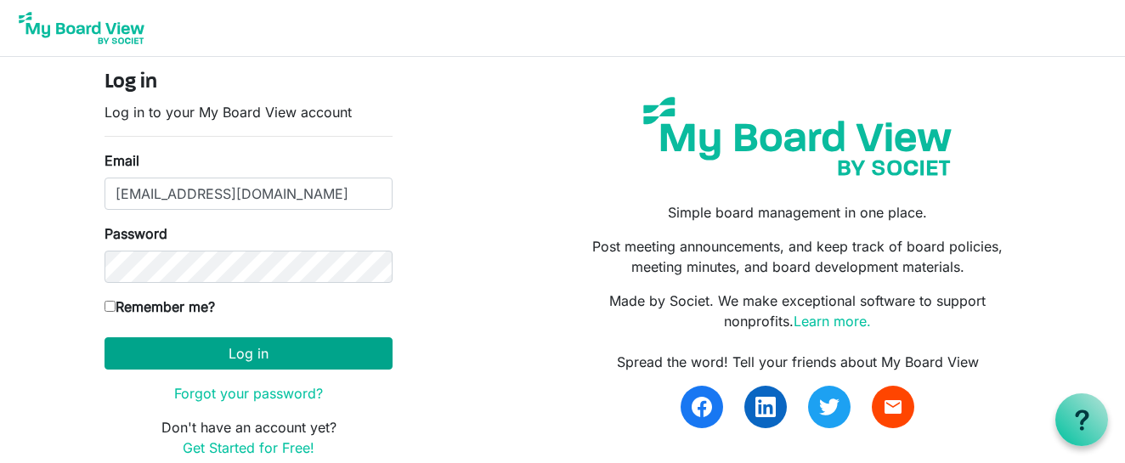
click at [179, 358] on button "Log in" at bounding box center [249, 353] width 288 height 32
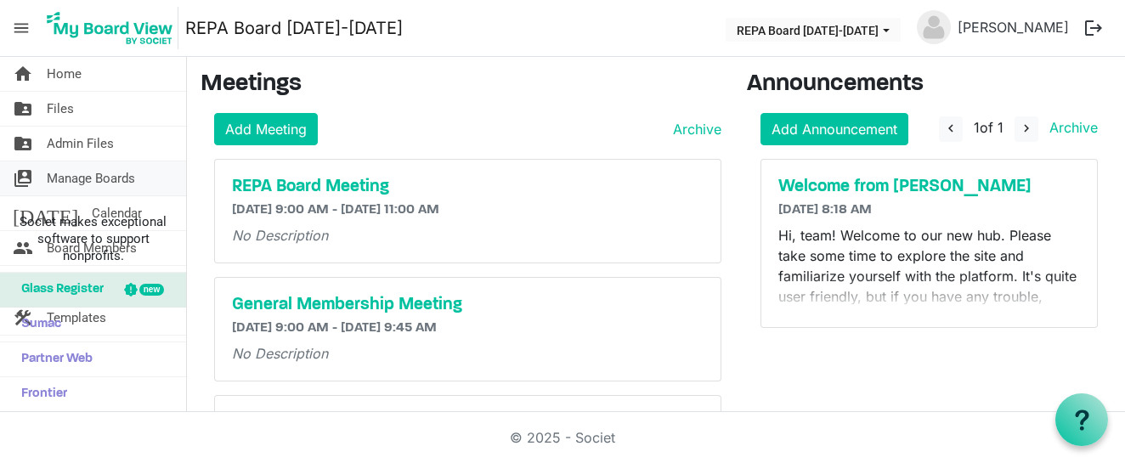
click at [83, 179] on span "Manage Boards" at bounding box center [91, 179] width 88 height 34
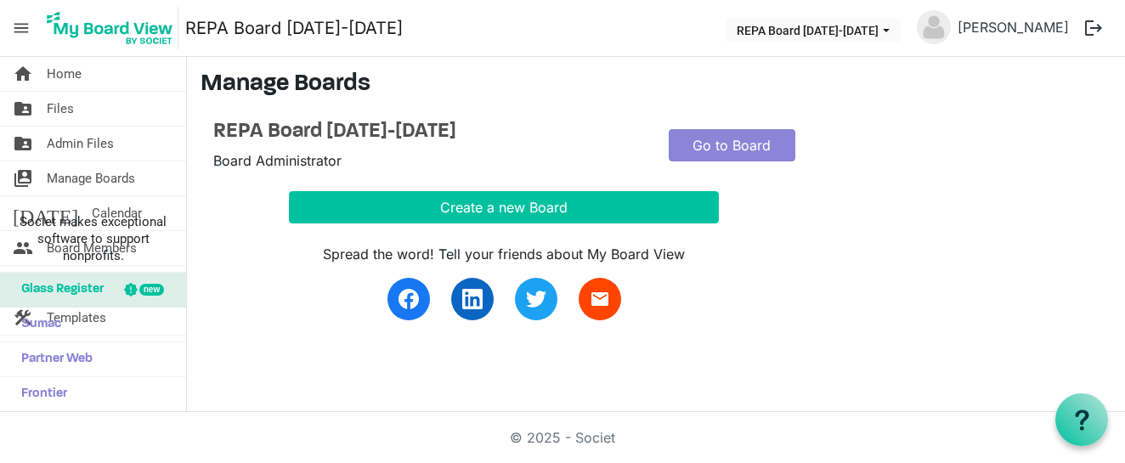
click at [19, 23] on span "menu" at bounding box center [21, 28] width 32 height 32
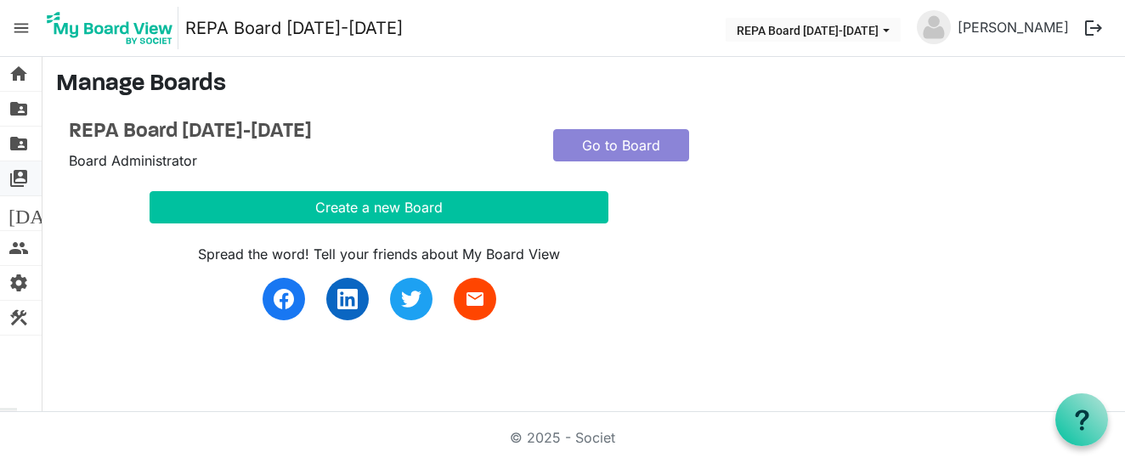
click at [20, 176] on span "switch_account" at bounding box center [19, 179] width 20 height 34
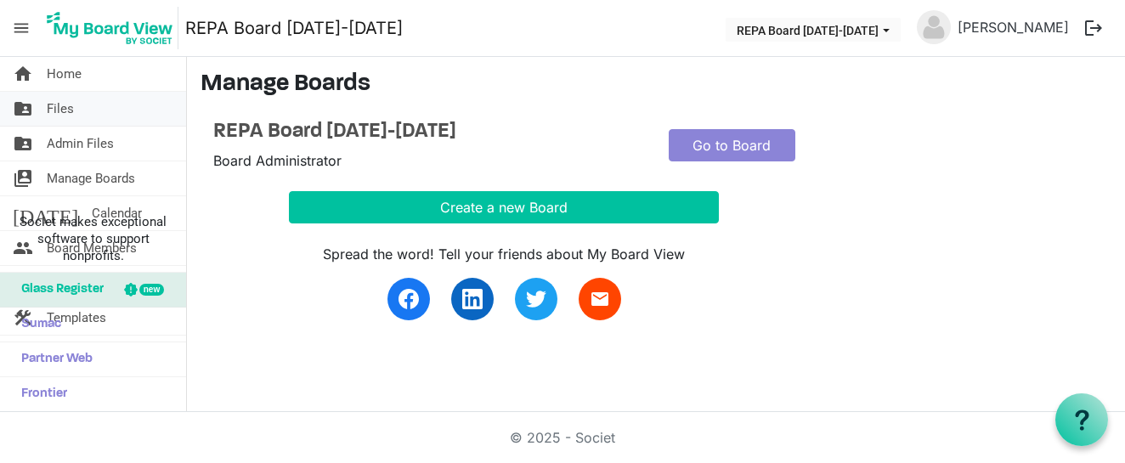
click at [33, 100] on link "folder_shared Files" at bounding box center [93, 109] width 186 height 34
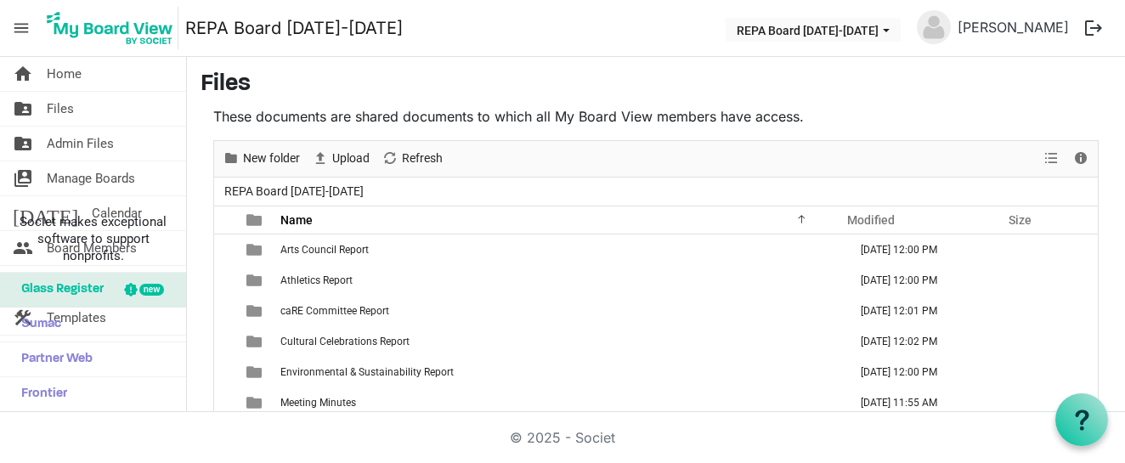
click at [675, 117] on p "These documents are shared documents to which all My Board View members have ac…" at bounding box center [656, 116] width 886 height 20
click at [1058, 153] on span "View dropdownbutton" at bounding box center [1051, 158] width 20 height 21
click at [1084, 159] on span "Details" at bounding box center [1081, 158] width 20 height 21
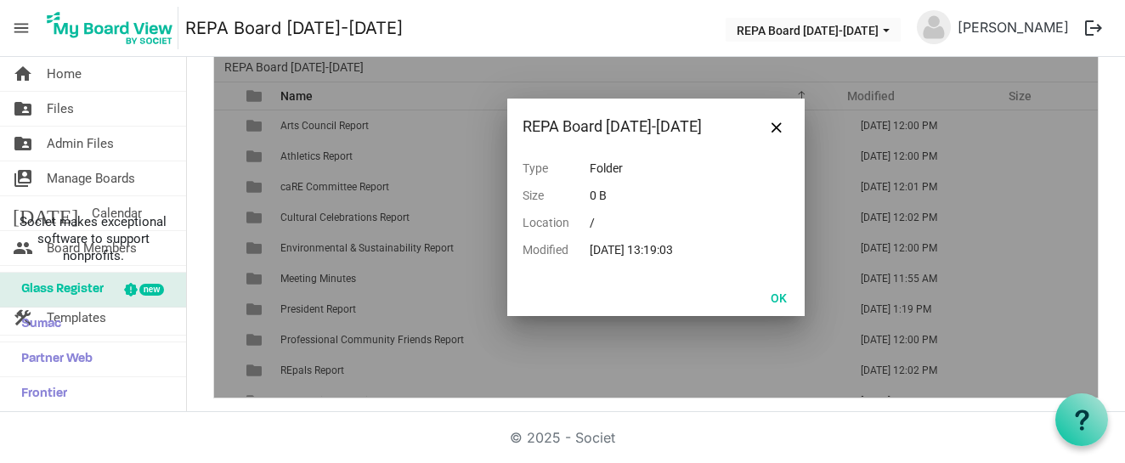
scroll to position [123, 0]
click at [774, 126] on span "Close" at bounding box center [777, 128] width 10 height 10
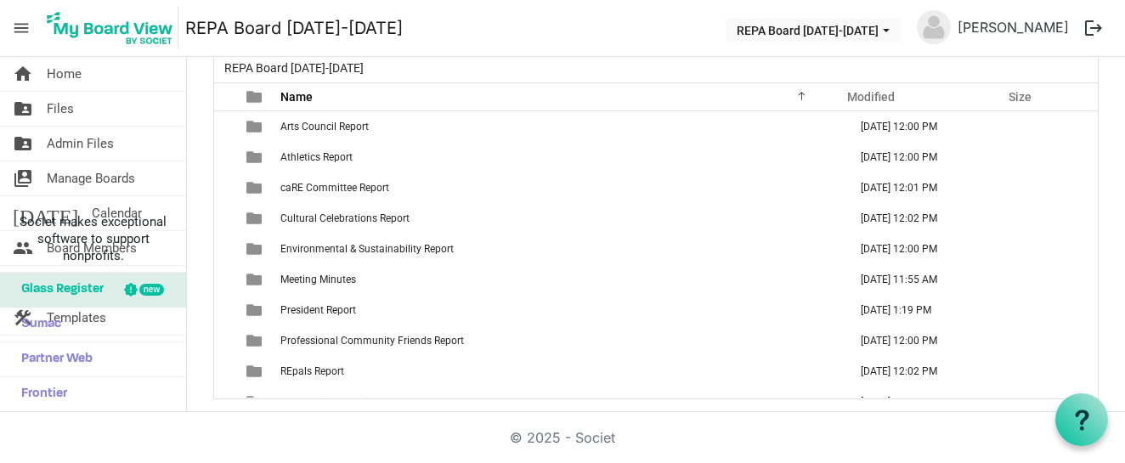
scroll to position [0, 0]
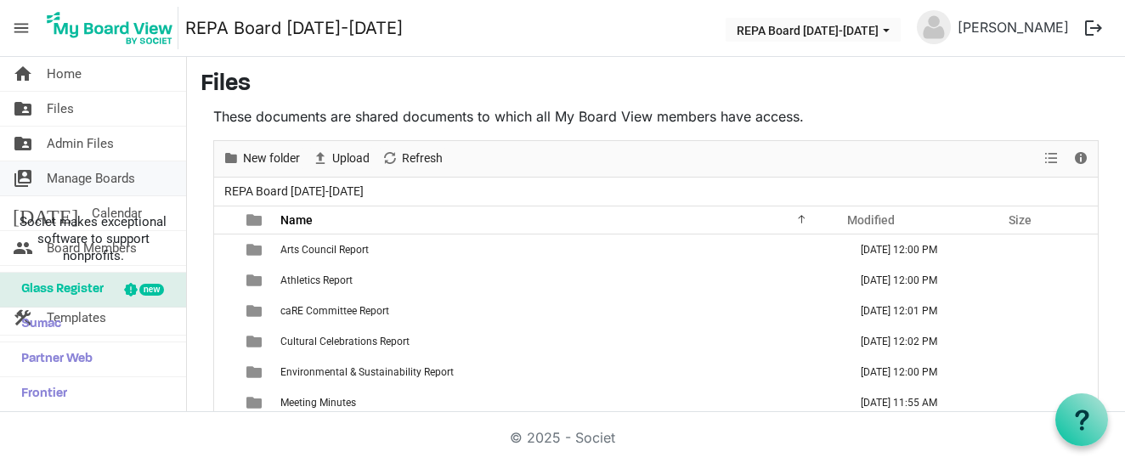
click at [91, 177] on span "Manage Boards" at bounding box center [91, 179] width 88 height 34
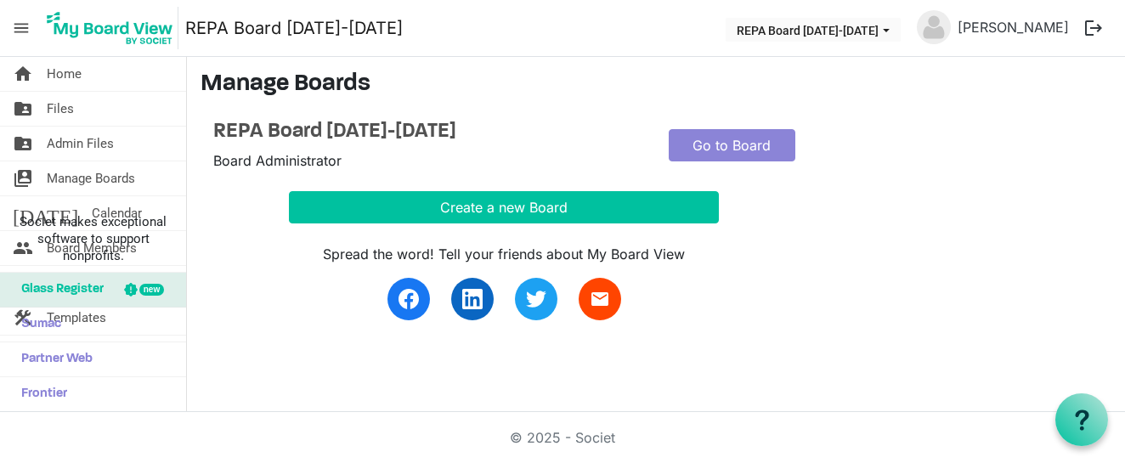
click at [85, 27] on img at bounding box center [110, 28] width 137 height 43
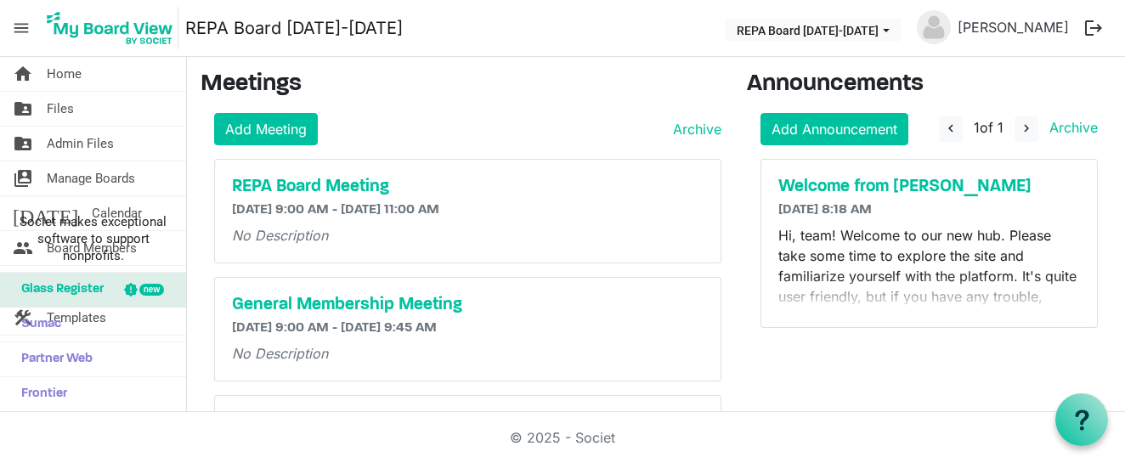
click at [31, 28] on span "menu" at bounding box center [21, 28] width 32 height 32
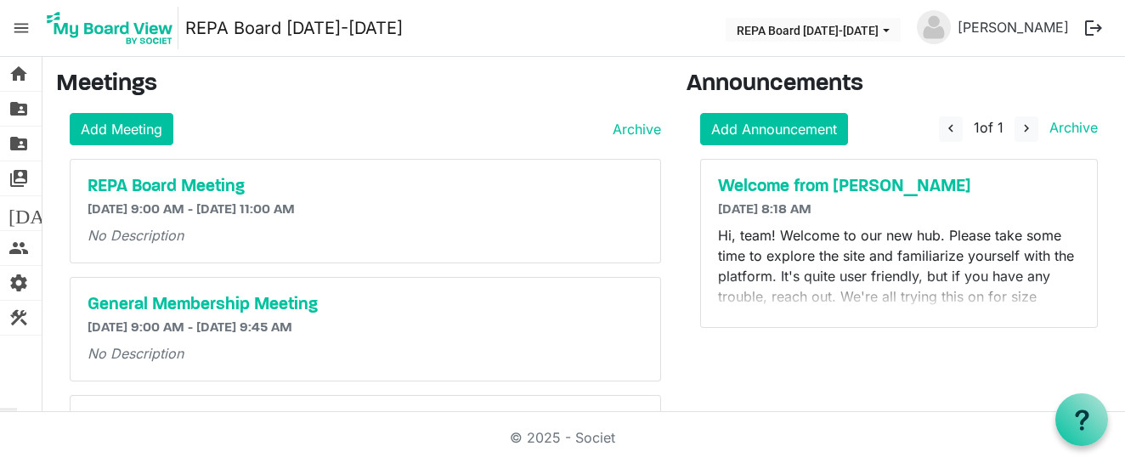
click at [27, 27] on span "menu" at bounding box center [21, 28] width 32 height 32
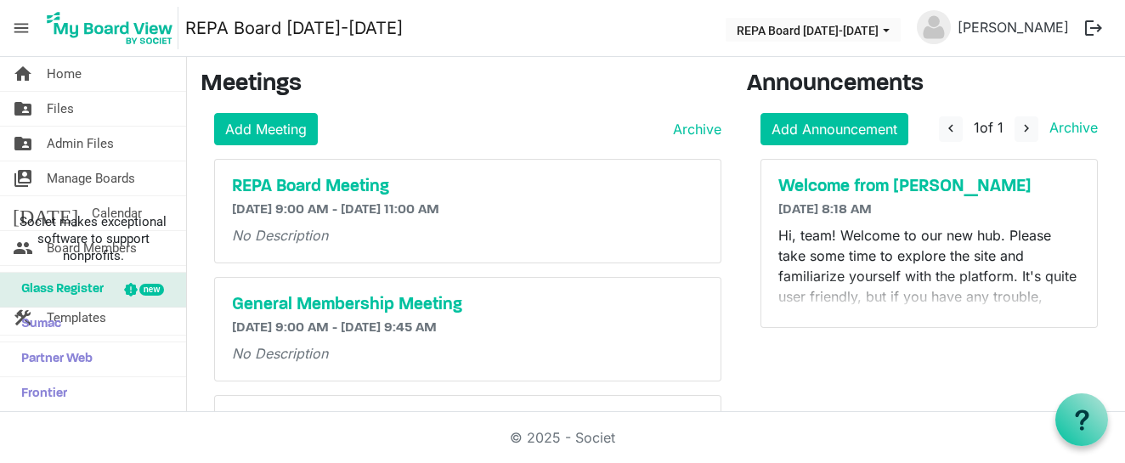
click at [139, 288] on div "new" at bounding box center [151, 290] width 25 height 12
click at [990, 30] on link "[PERSON_NAME]" at bounding box center [1013, 27] width 125 height 34
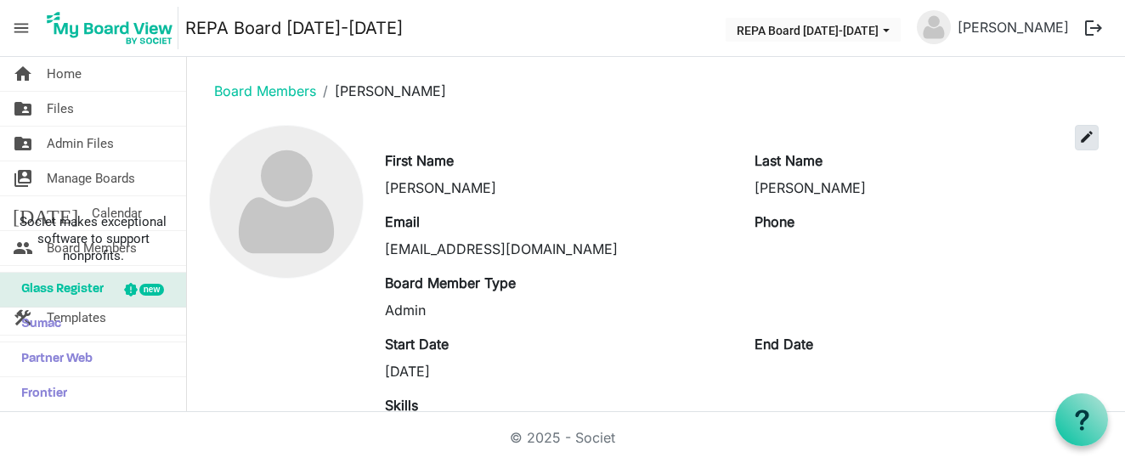
click at [1094, 141] on span "edit" at bounding box center [1087, 136] width 15 height 15
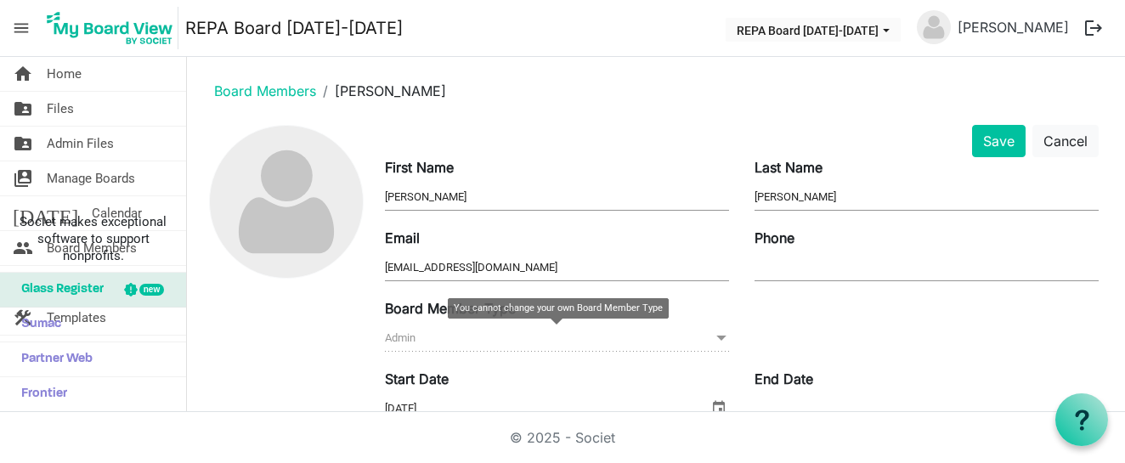
click at [717, 339] on span at bounding box center [721, 338] width 15 height 19
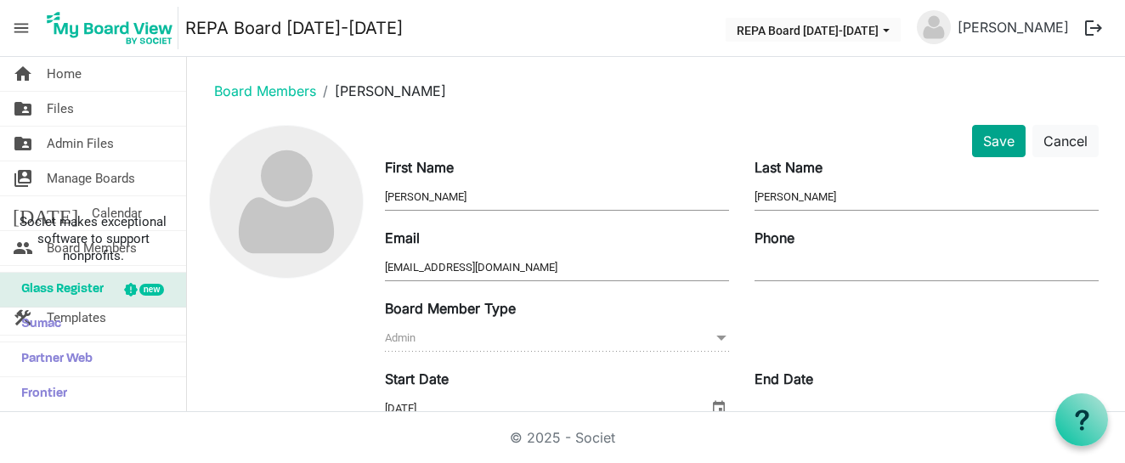
click at [995, 150] on button "Save" at bounding box center [999, 141] width 54 height 32
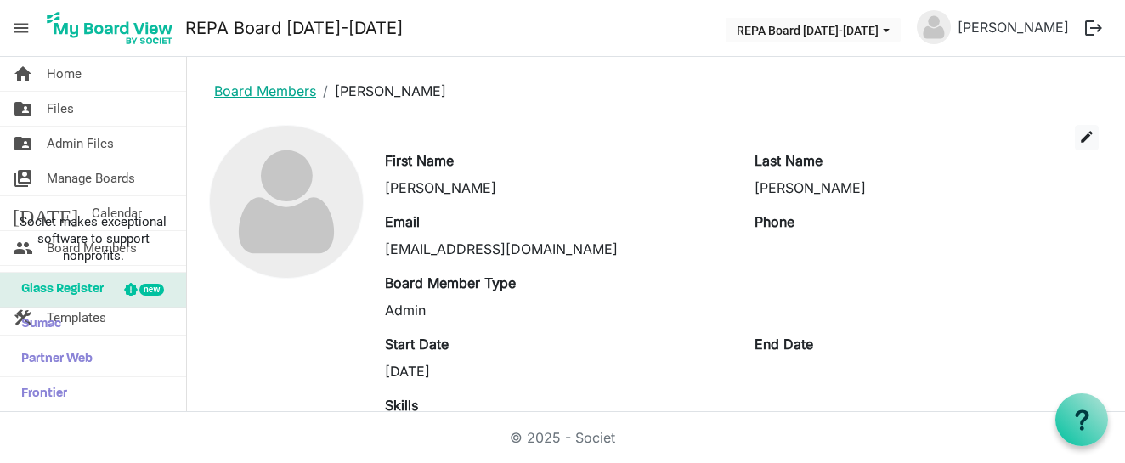
click at [303, 91] on link "Board Members" at bounding box center [265, 90] width 102 height 17
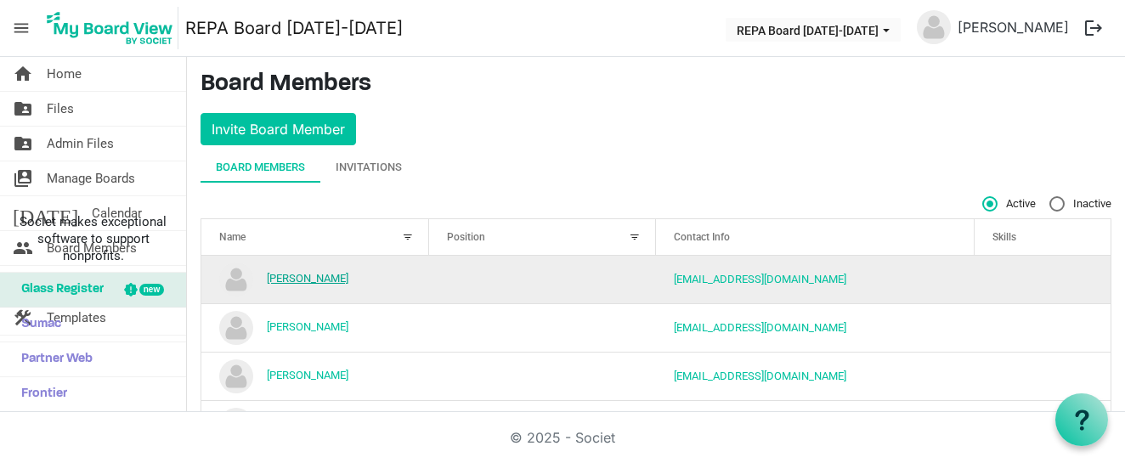
click at [278, 279] on link "[PERSON_NAME]" at bounding box center [308, 278] width 82 height 13
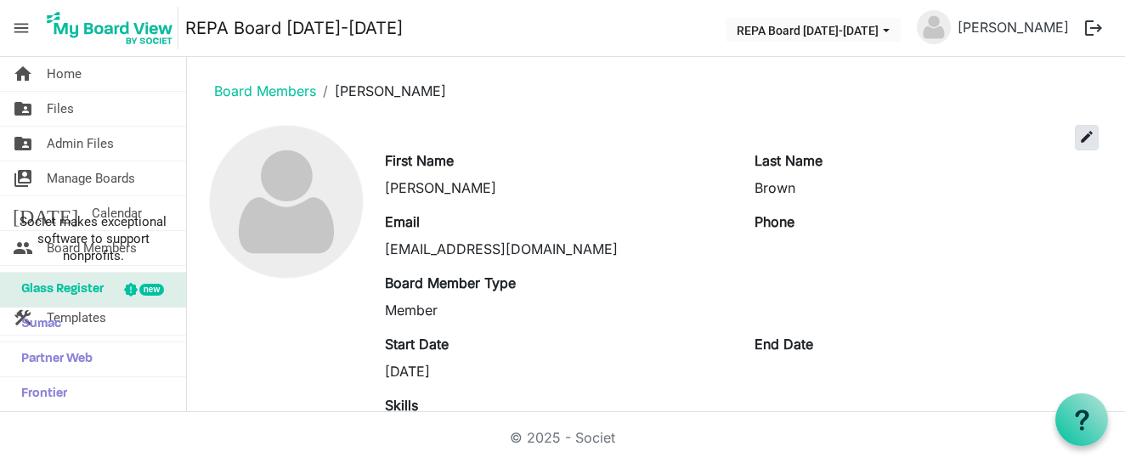
click at [1088, 143] on span "edit" at bounding box center [1087, 136] width 15 height 15
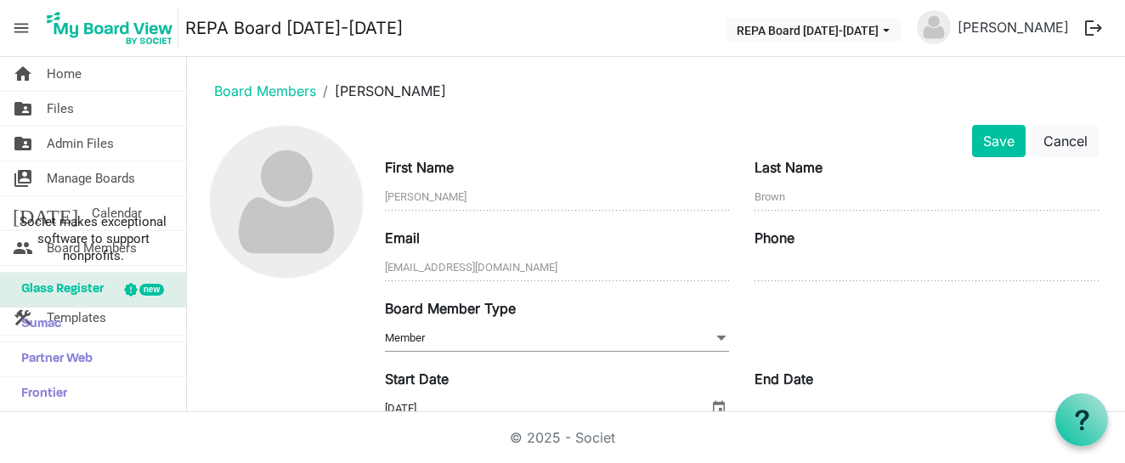
click at [726, 333] on span at bounding box center [721, 338] width 15 height 19
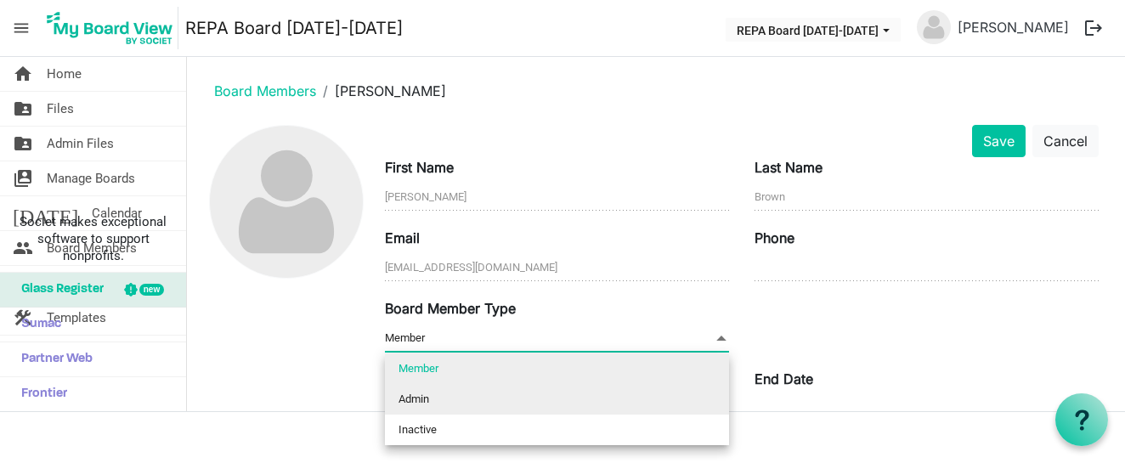
click at [621, 394] on li "Admin" at bounding box center [557, 399] width 344 height 31
type input "Admin"
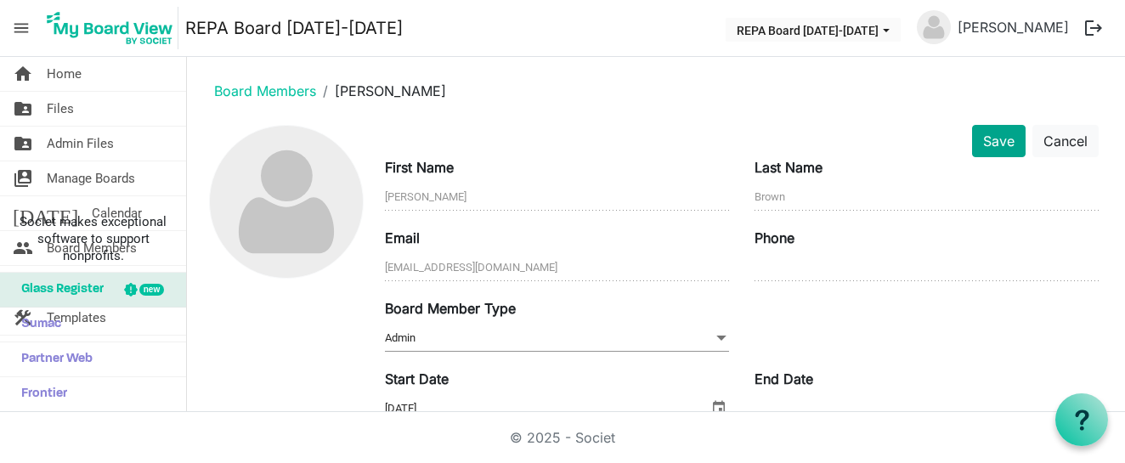
click at [988, 145] on button "Save" at bounding box center [999, 141] width 54 height 32
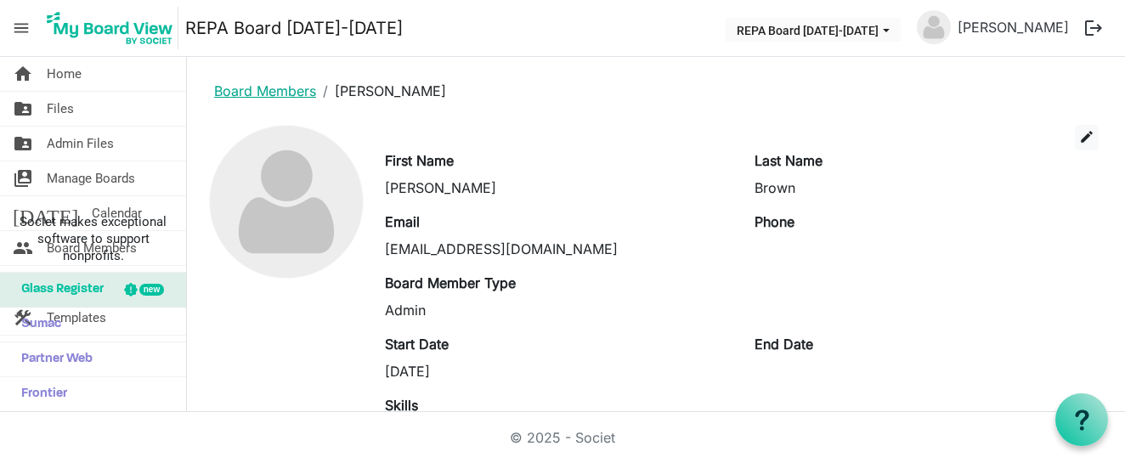
click at [270, 86] on link "Board Members" at bounding box center [265, 90] width 102 height 17
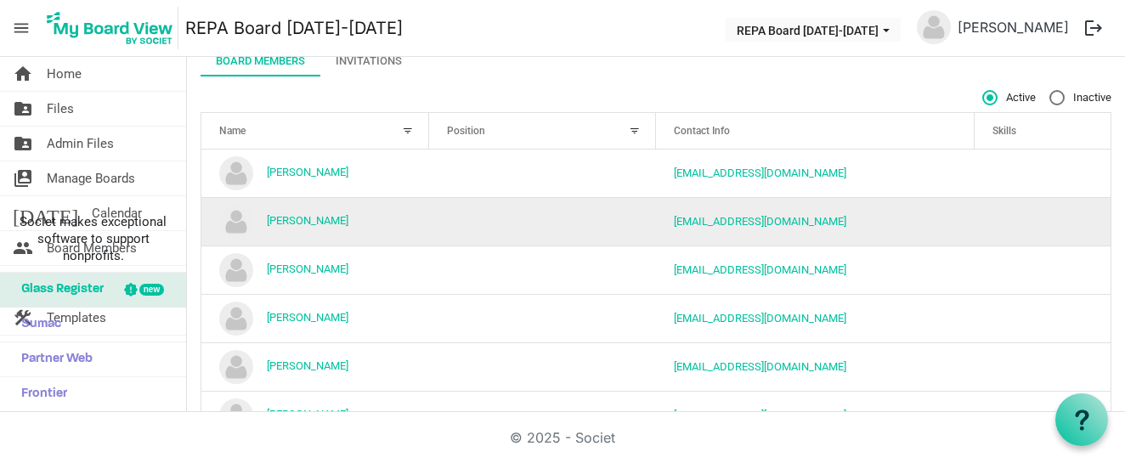
scroll to position [190, 0]
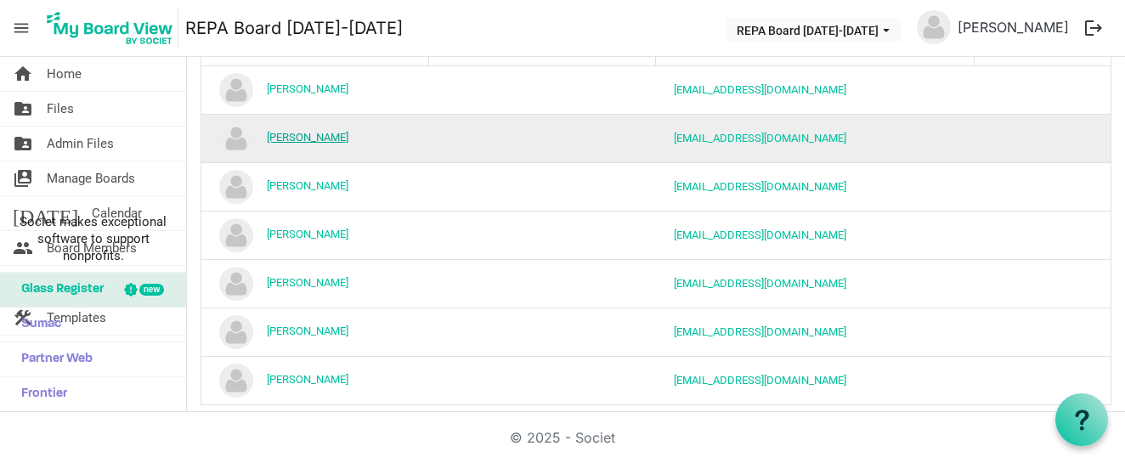
click at [290, 131] on link "[PERSON_NAME]" at bounding box center [308, 137] width 82 height 13
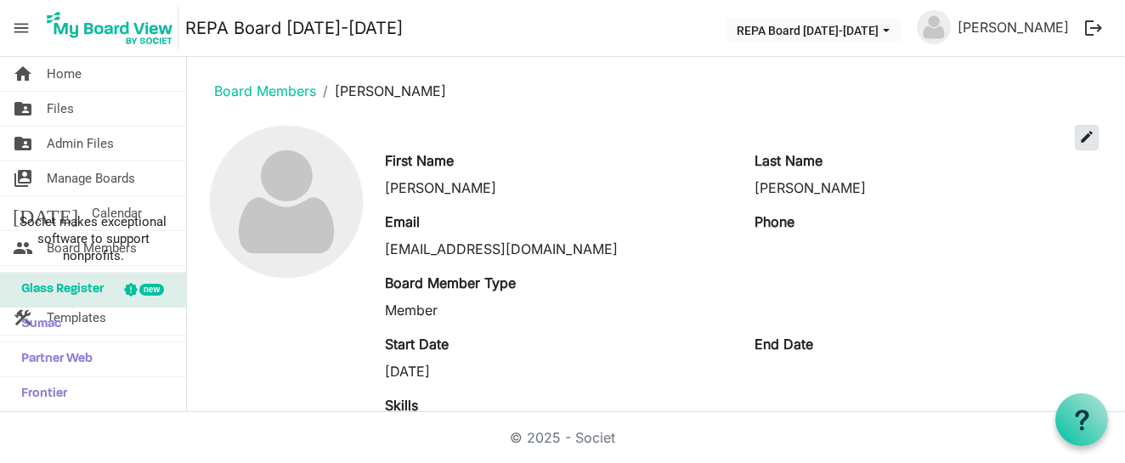
click at [1085, 138] on span "edit" at bounding box center [1087, 136] width 15 height 15
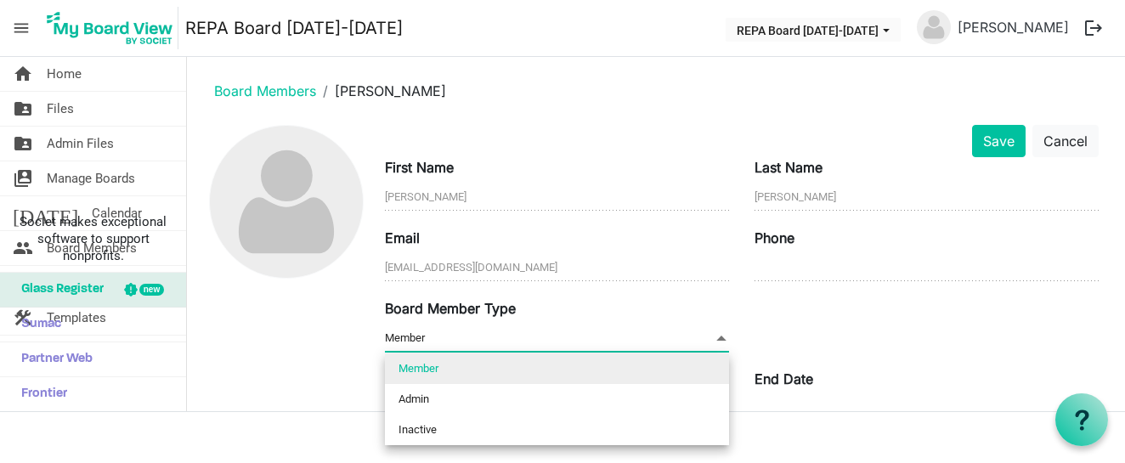
click at [596, 340] on span "Member Member" at bounding box center [557, 339] width 344 height 26
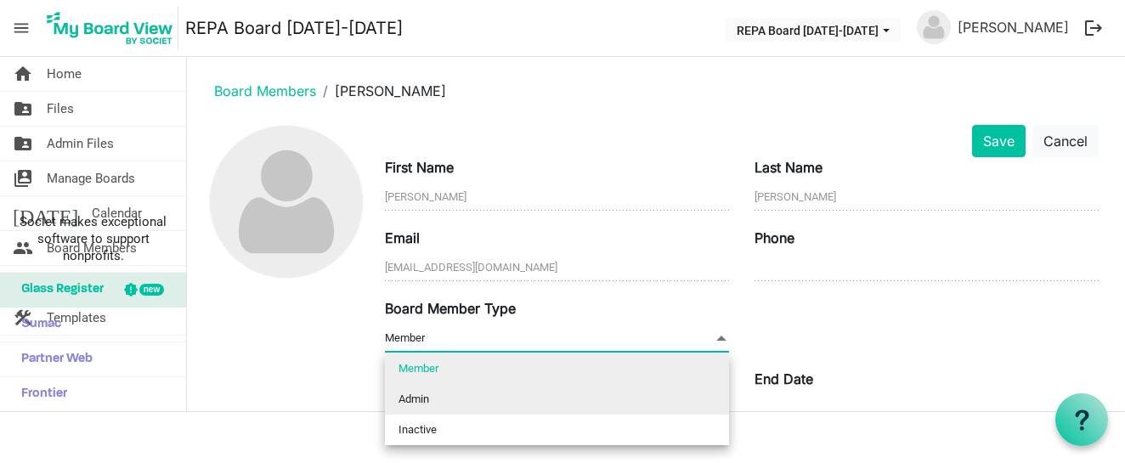
click at [568, 395] on li "Admin" at bounding box center [557, 399] width 344 height 31
type input "Admin"
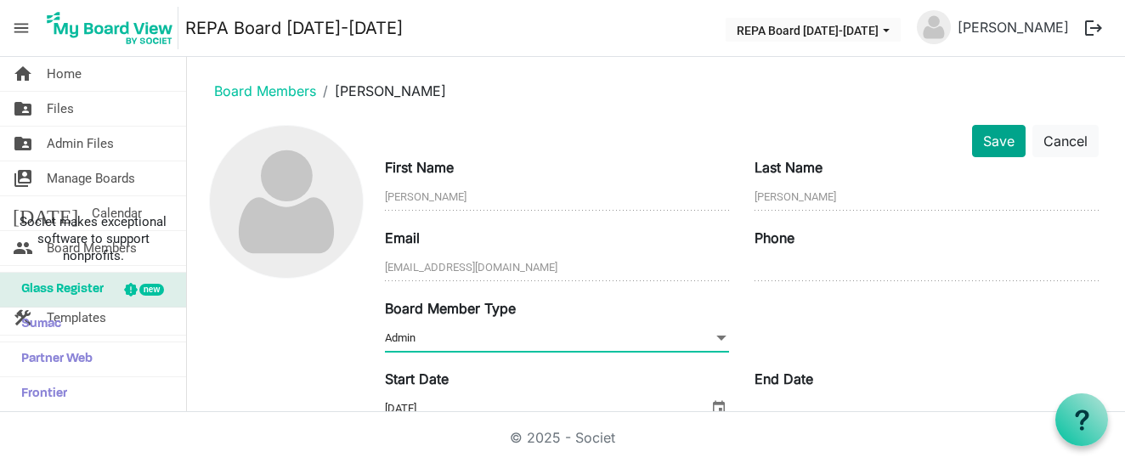
click at [991, 140] on button "Save" at bounding box center [999, 141] width 54 height 32
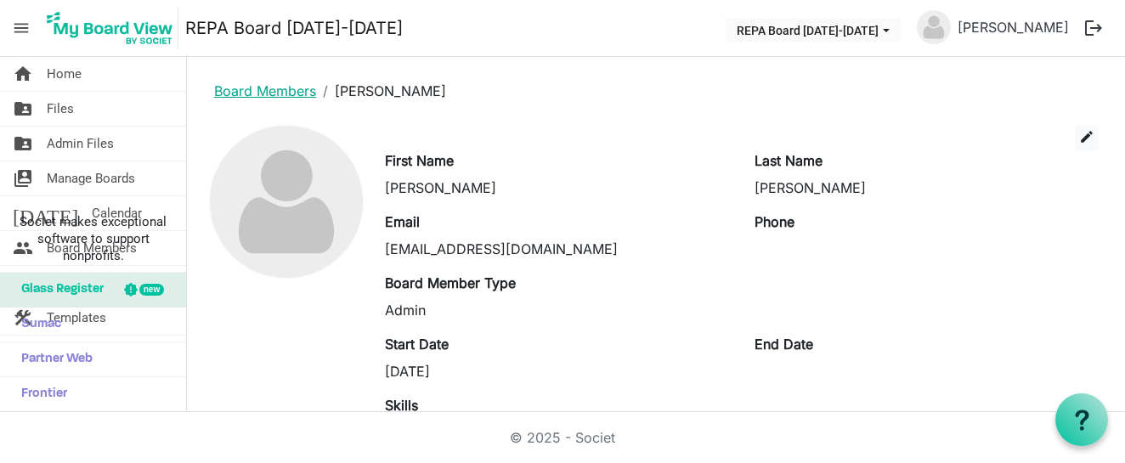
click at [257, 94] on link "Board Members" at bounding box center [265, 90] width 102 height 17
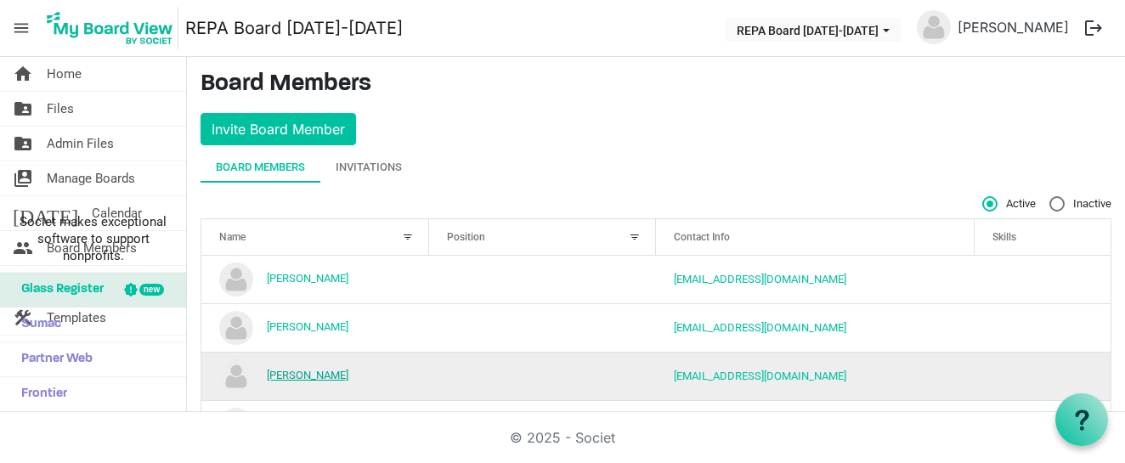
click at [302, 374] on link "[PERSON_NAME]" at bounding box center [308, 375] width 82 height 13
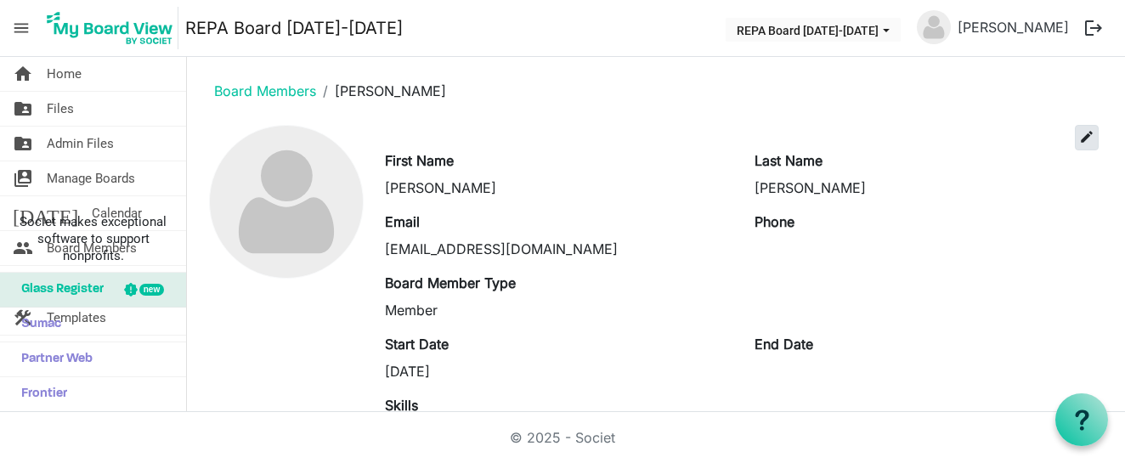
click at [1094, 129] on span "edit" at bounding box center [1087, 136] width 15 height 15
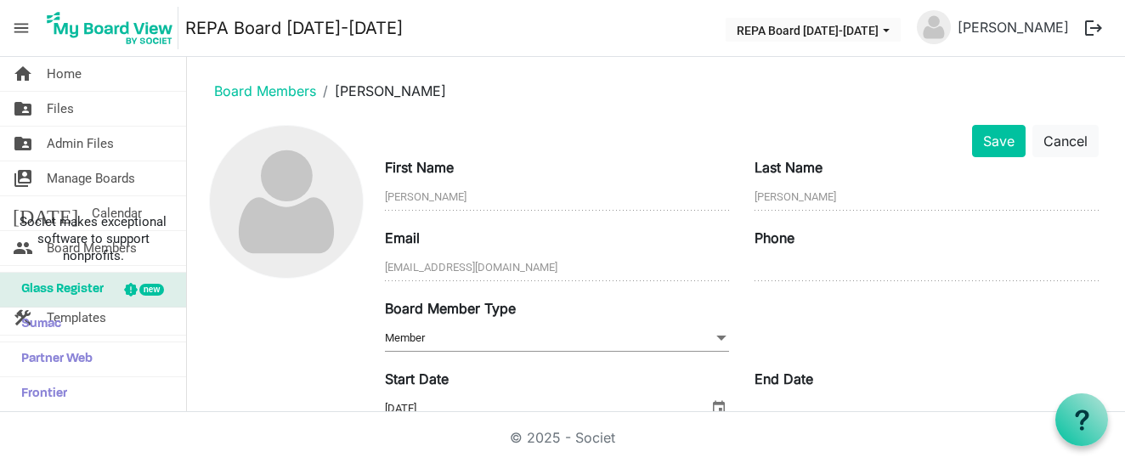
click at [520, 337] on span "Member Member" at bounding box center [557, 339] width 344 height 26
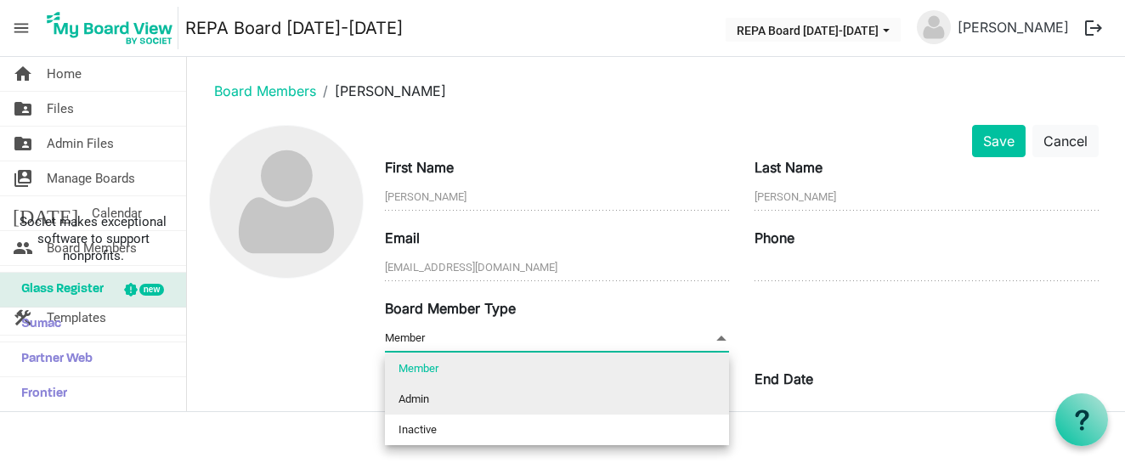
click at [496, 402] on li "Admin" at bounding box center [557, 399] width 344 height 31
type input "Admin"
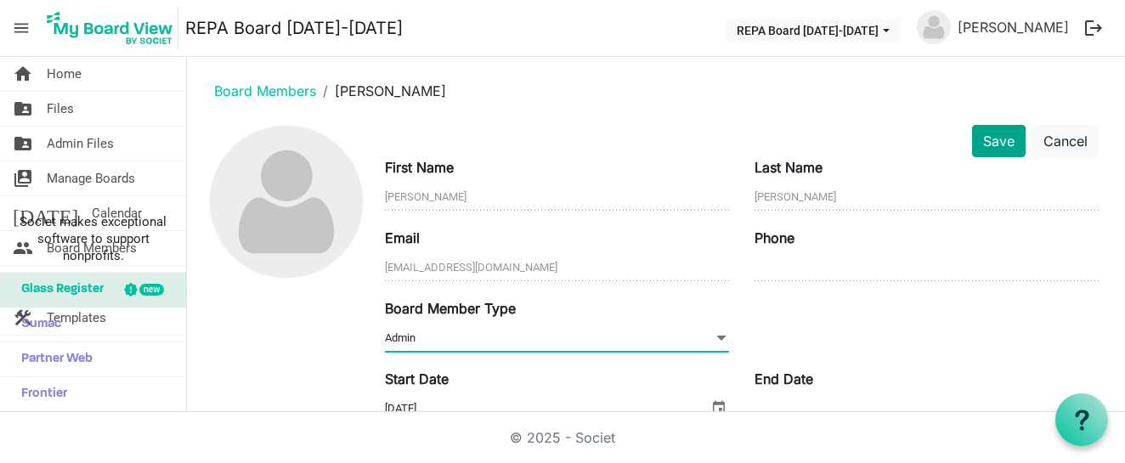
click at [1001, 132] on button "Save" at bounding box center [999, 141] width 54 height 32
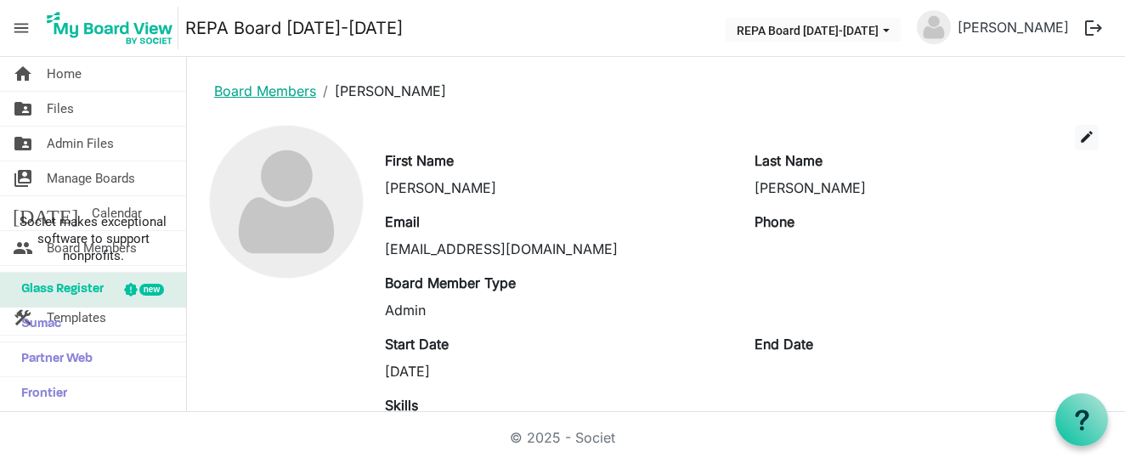
click at [284, 88] on link "Board Members" at bounding box center [265, 90] width 102 height 17
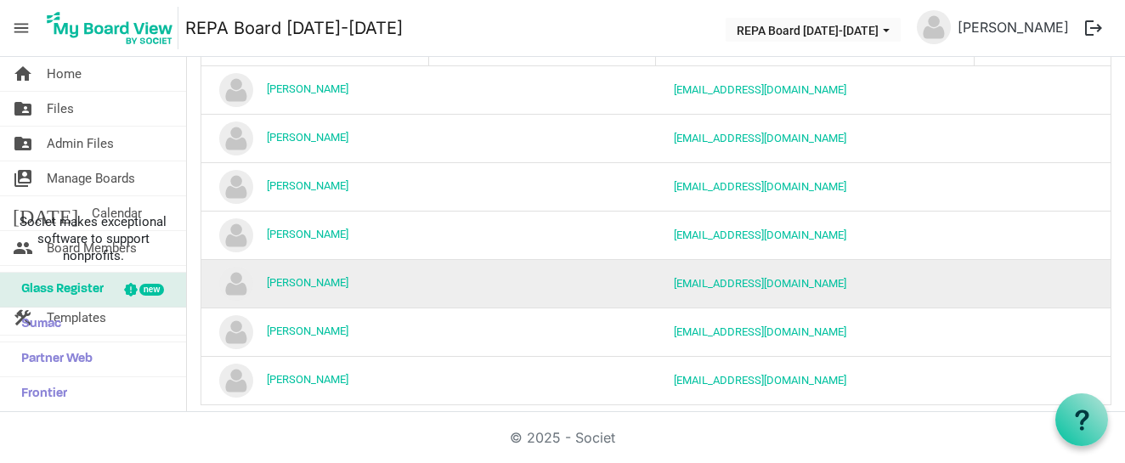
scroll to position [203, 0]
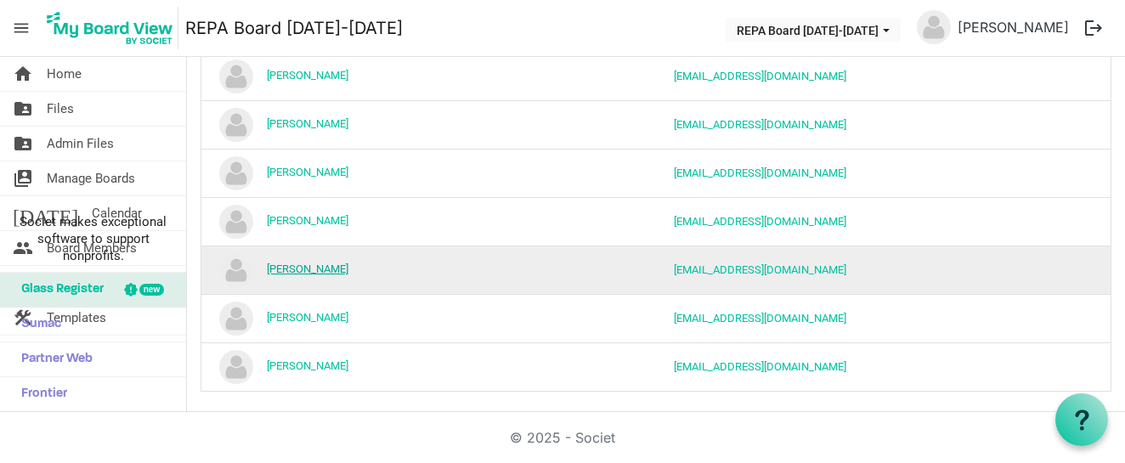
click at [320, 270] on link "[PERSON_NAME]" at bounding box center [308, 269] width 82 height 13
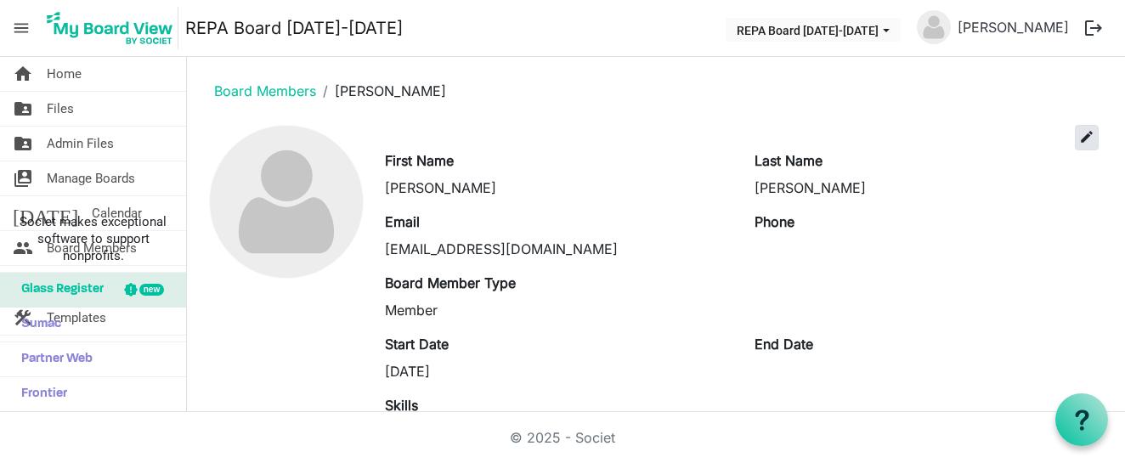
click at [1088, 138] on span "edit" at bounding box center [1087, 136] width 15 height 15
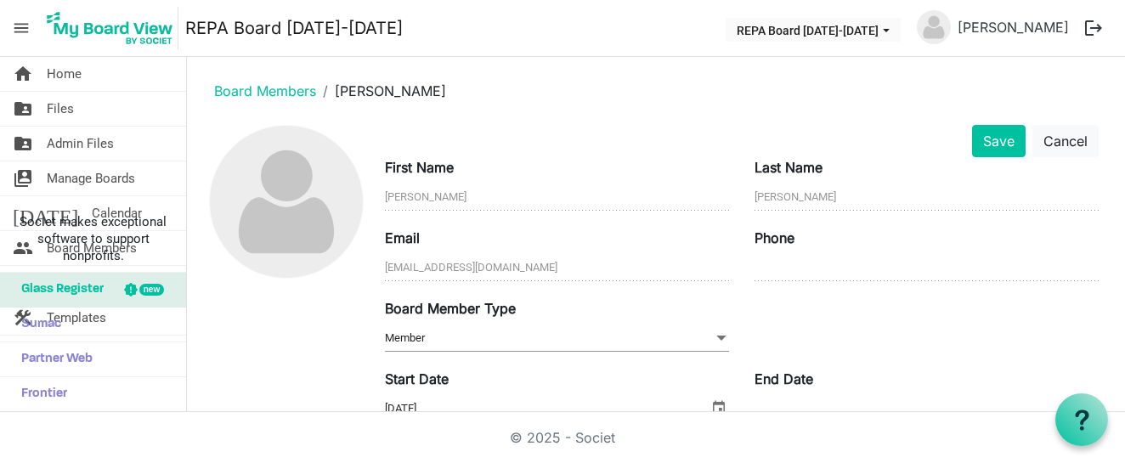
click at [592, 331] on span "Member Member" at bounding box center [557, 339] width 344 height 26
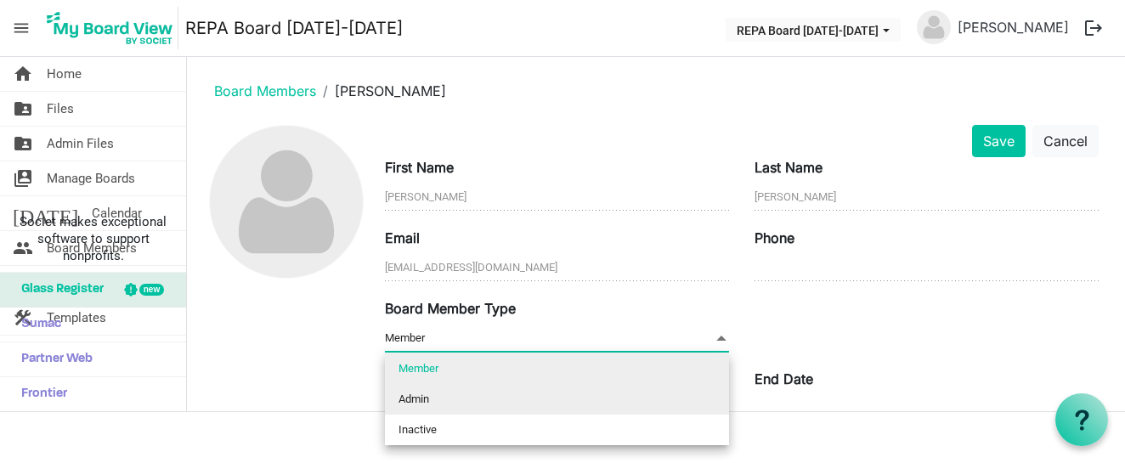
click at [550, 399] on li "Admin" at bounding box center [557, 399] width 344 height 31
type input "Admin"
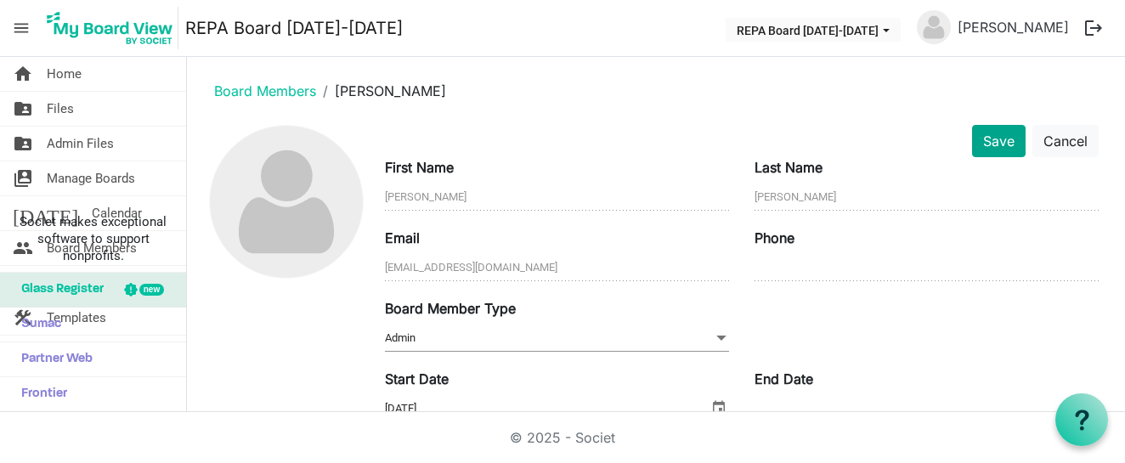
click at [986, 142] on button "Save" at bounding box center [999, 141] width 54 height 32
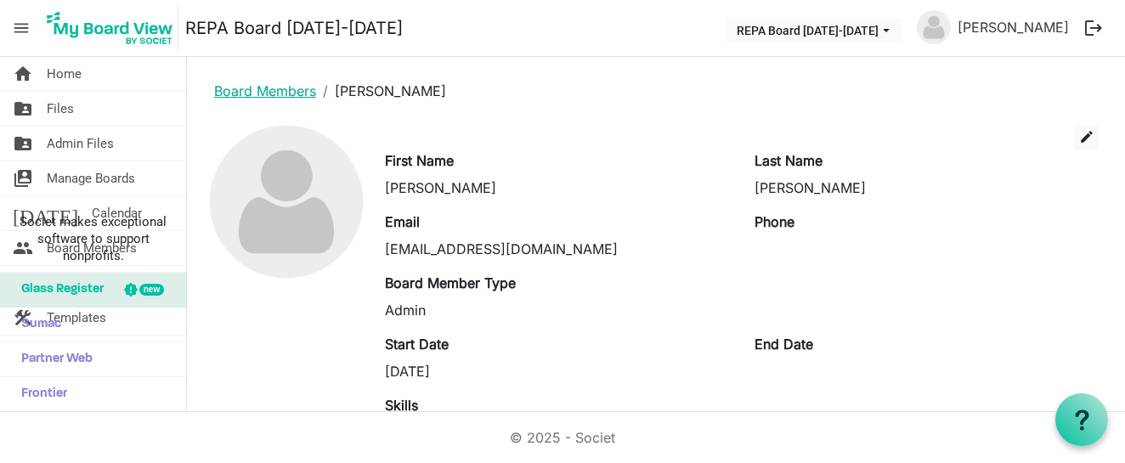
click at [272, 88] on link "Board Members" at bounding box center [265, 90] width 102 height 17
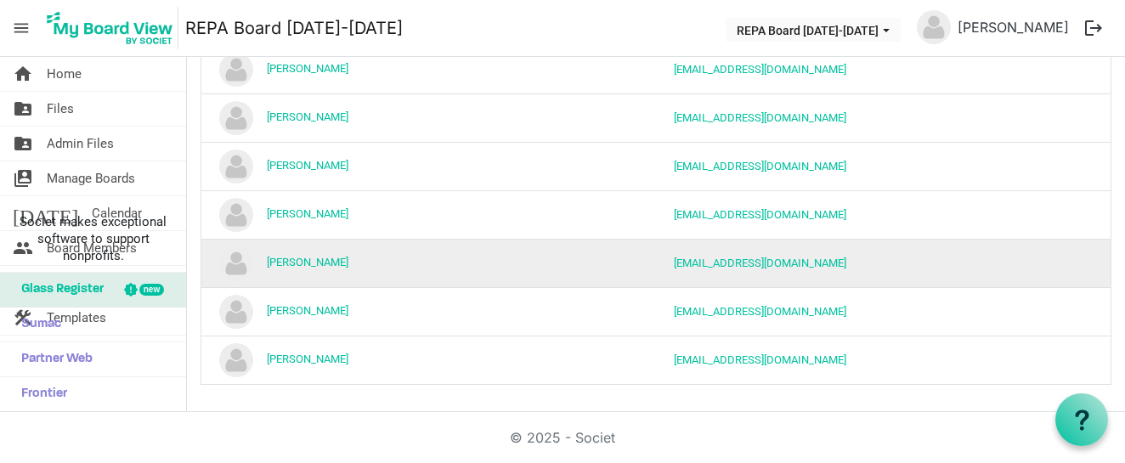
scroll to position [212, 0]
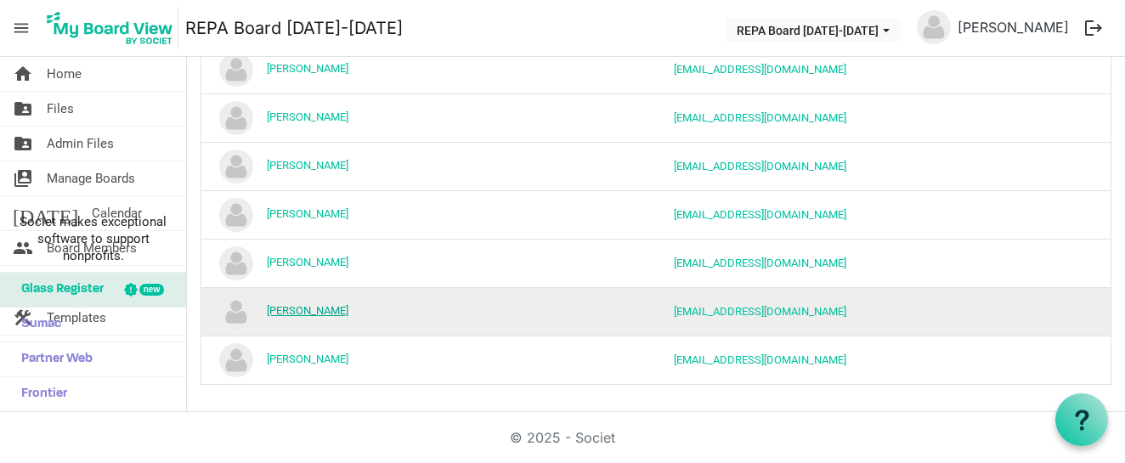
click at [325, 307] on link "[PERSON_NAME]" at bounding box center [308, 310] width 82 height 13
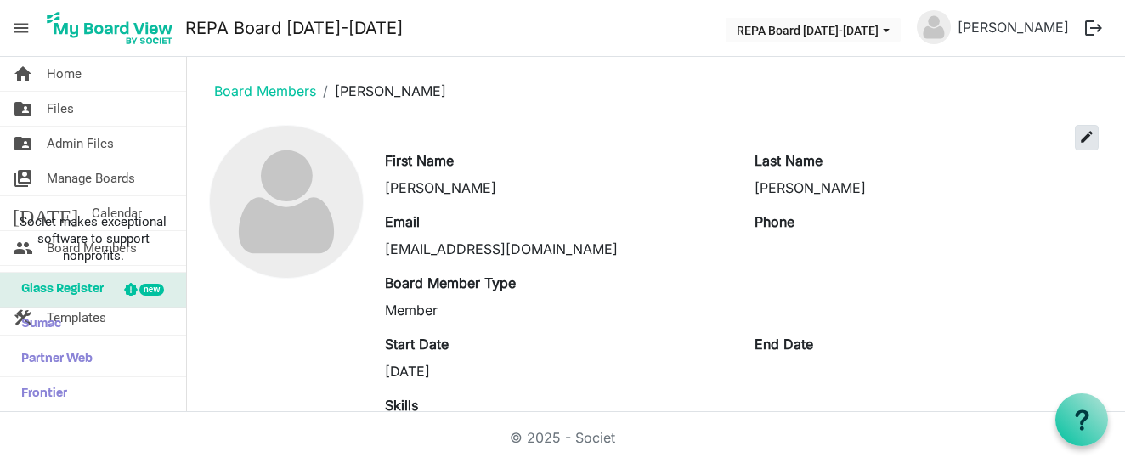
click at [1093, 139] on span "edit" at bounding box center [1087, 136] width 15 height 15
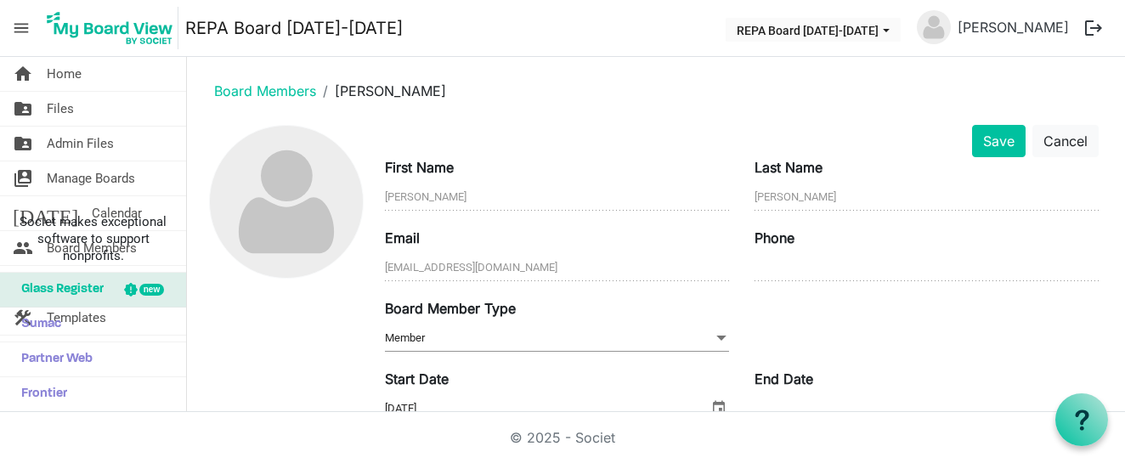
click at [502, 334] on span "Member Member" at bounding box center [557, 339] width 344 height 26
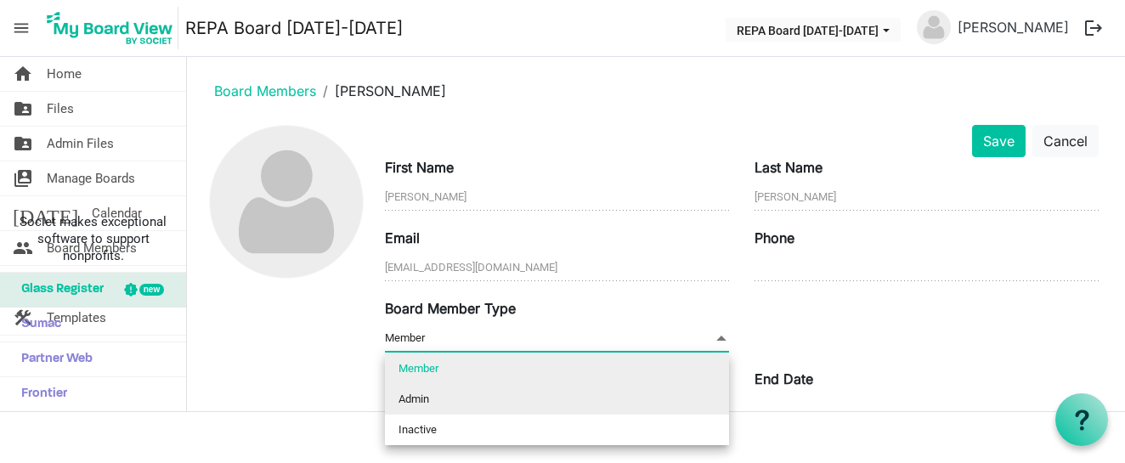
click at [462, 395] on li "Admin" at bounding box center [557, 399] width 344 height 31
type input "Admin"
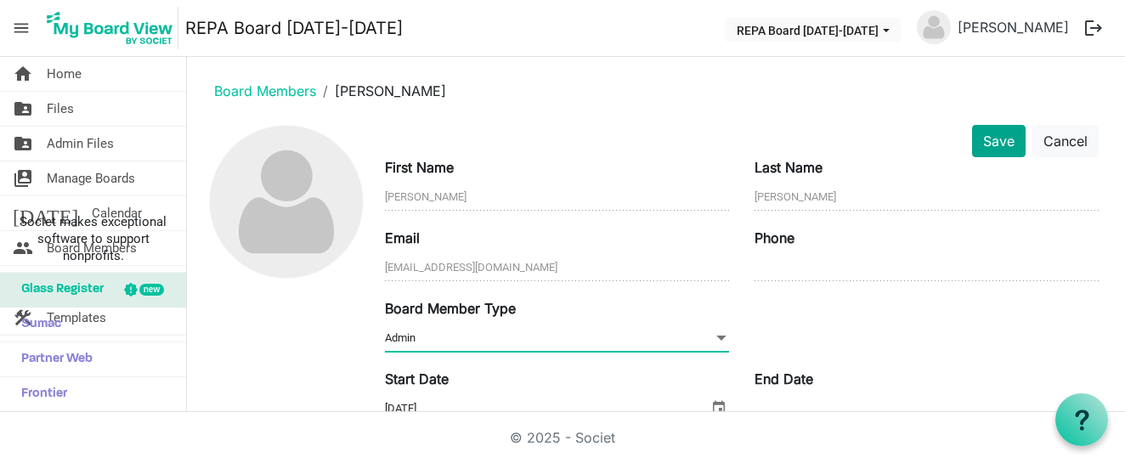
click at [991, 150] on button "Save" at bounding box center [999, 141] width 54 height 32
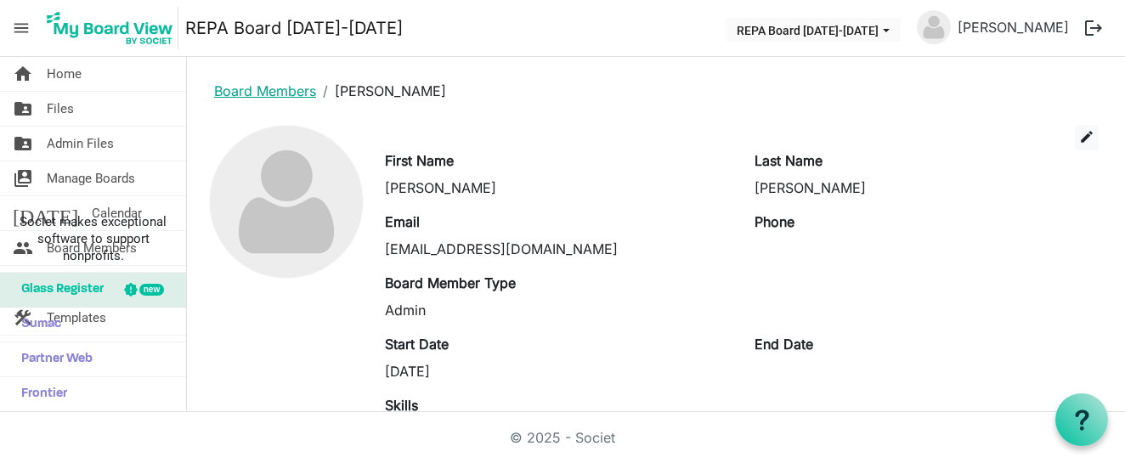
click at [264, 86] on link "Board Members" at bounding box center [265, 90] width 102 height 17
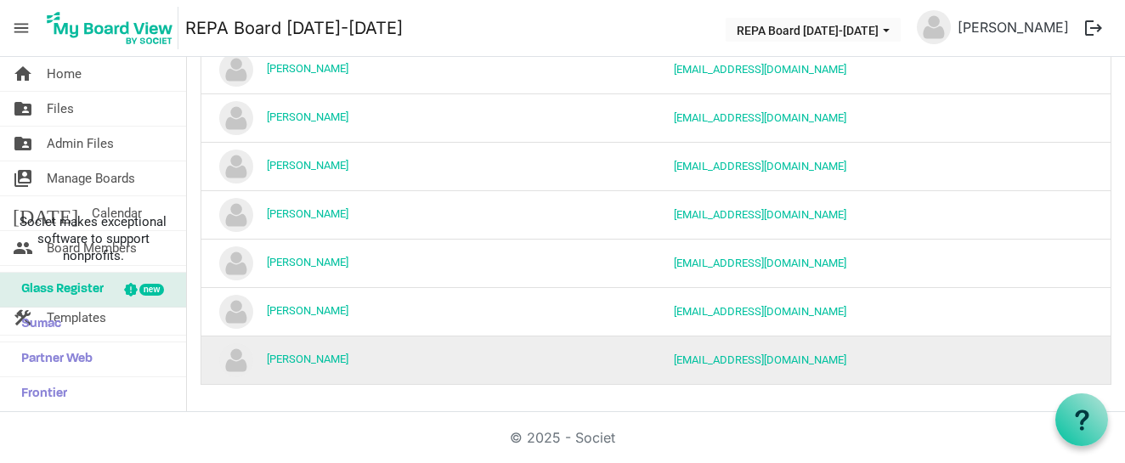
scroll to position [212, 0]
click at [287, 355] on link "[PERSON_NAME]" at bounding box center [308, 359] width 82 height 13
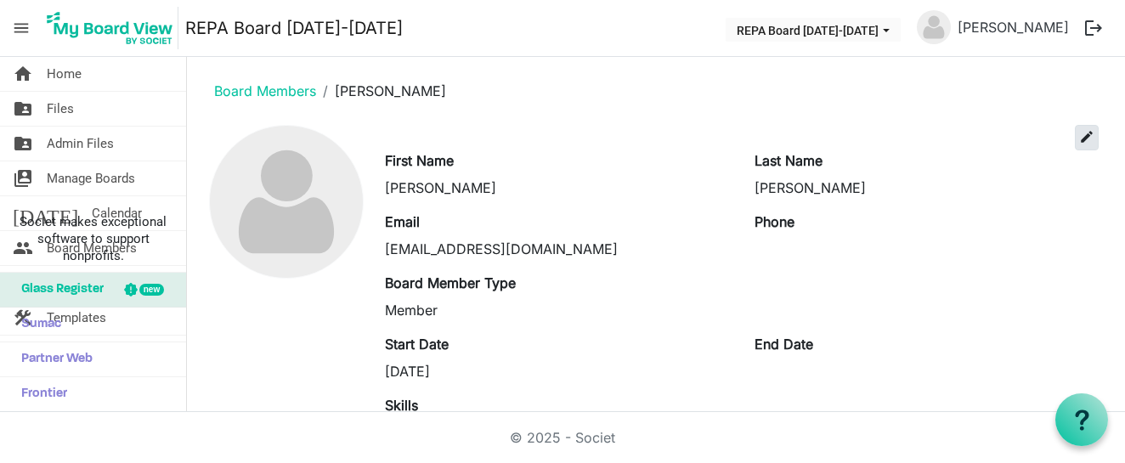
click at [1089, 145] on button "edit" at bounding box center [1087, 138] width 24 height 26
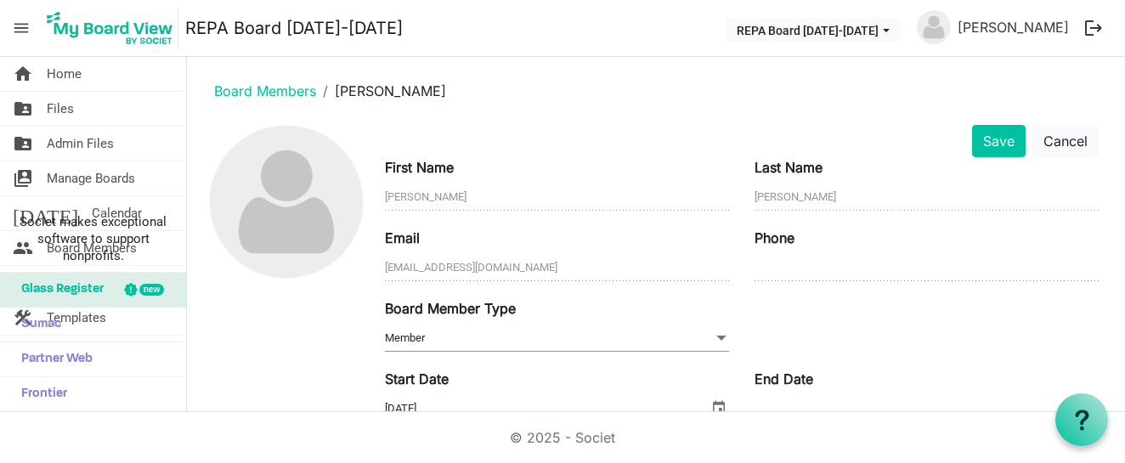
click at [501, 321] on div "Board Member Type Member Member" at bounding box center [557, 326] width 370 height 57
click at [485, 339] on span "Member Member" at bounding box center [557, 339] width 344 height 26
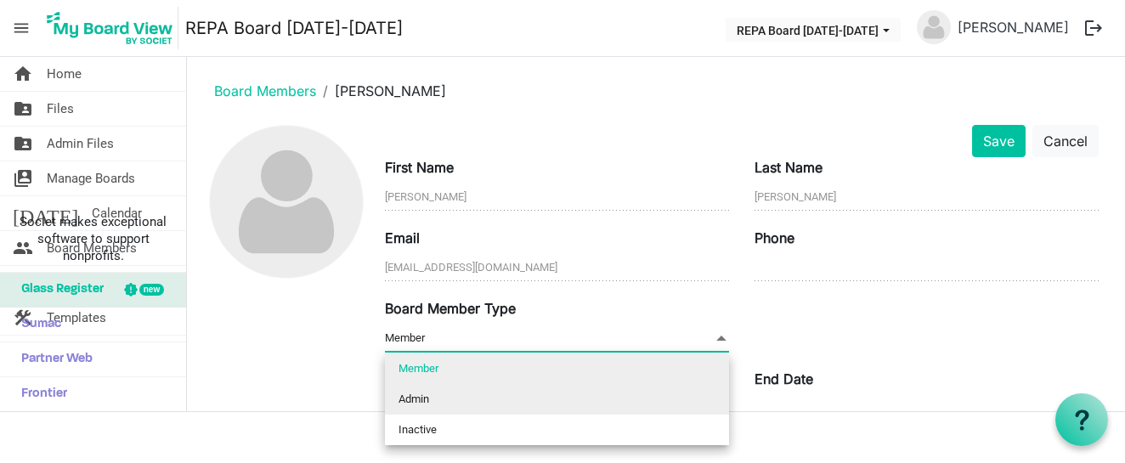
click at [468, 394] on li "Admin" at bounding box center [557, 399] width 344 height 31
type input "Admin"
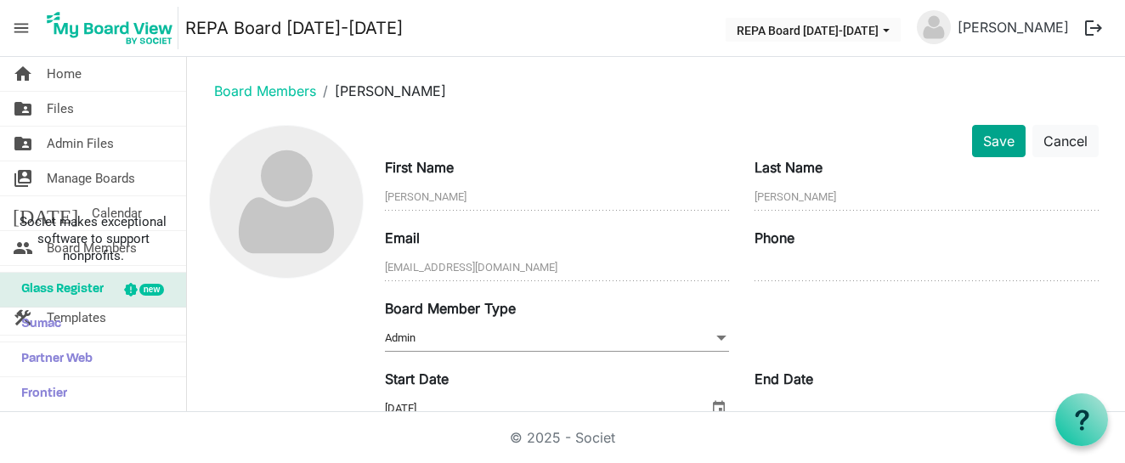
click at [1011, 136] on button "Save" at bounding box center [999, 141] width 54 height 32
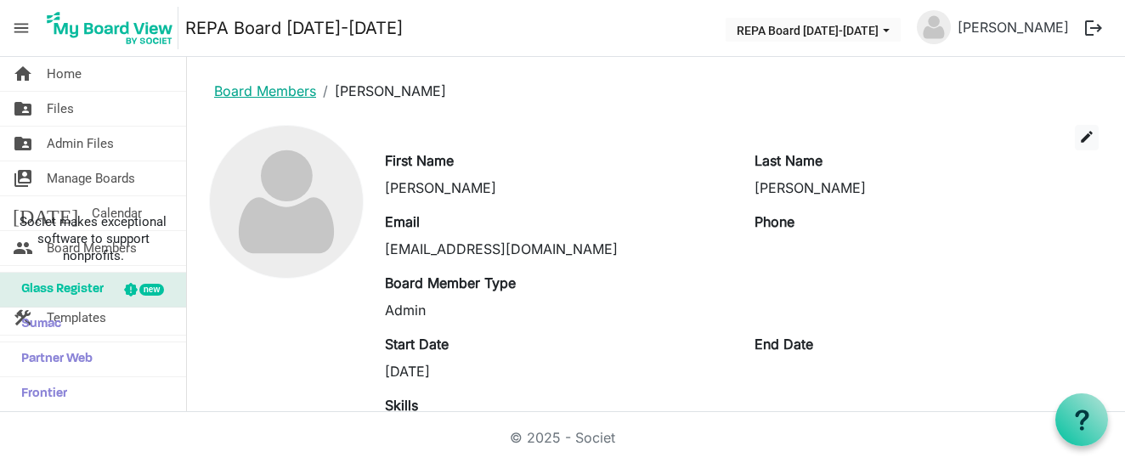
click at [289, 94] on link "Board Members" at bounding box center [265, 90] width 102 height 17
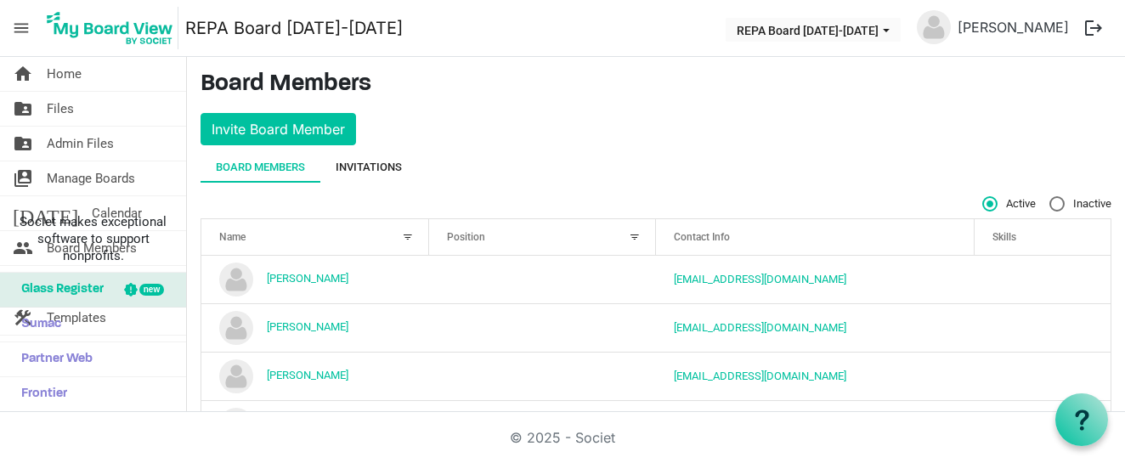
click at [384, 166] on div "Invitations" at bounding box center [369, 167] width 66 height 17
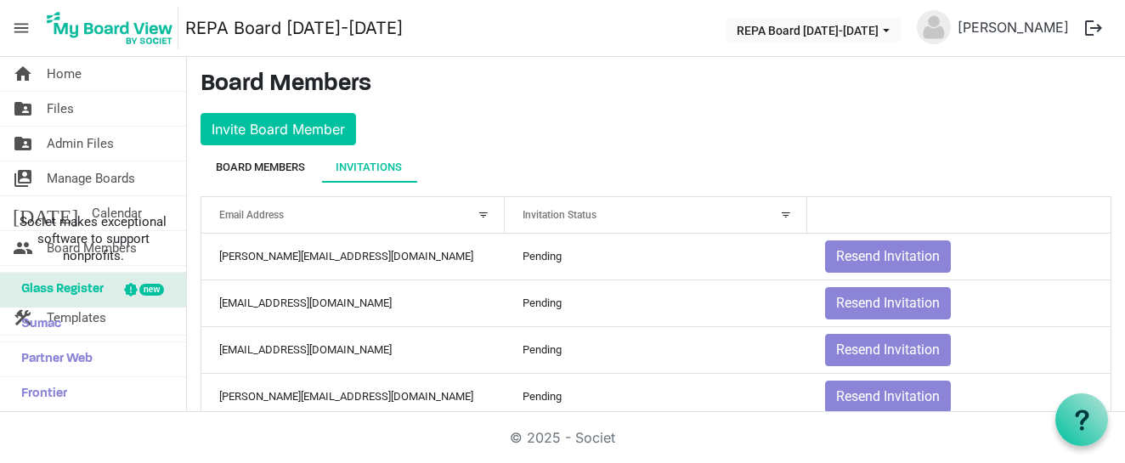
click at [293, 172] on div "Board Members" at bounding box center [260, 167] width 89 height 17
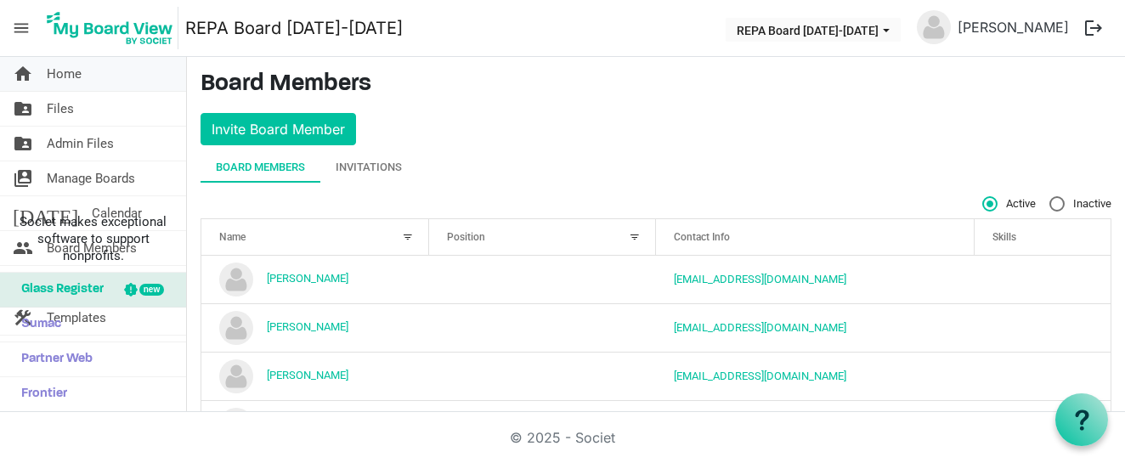
click at [89, 70] on link "home Home" at bounding box center [93, 74] width 186 height 34
